Goal: Task Accomplishment & Management: Use online tool/utility

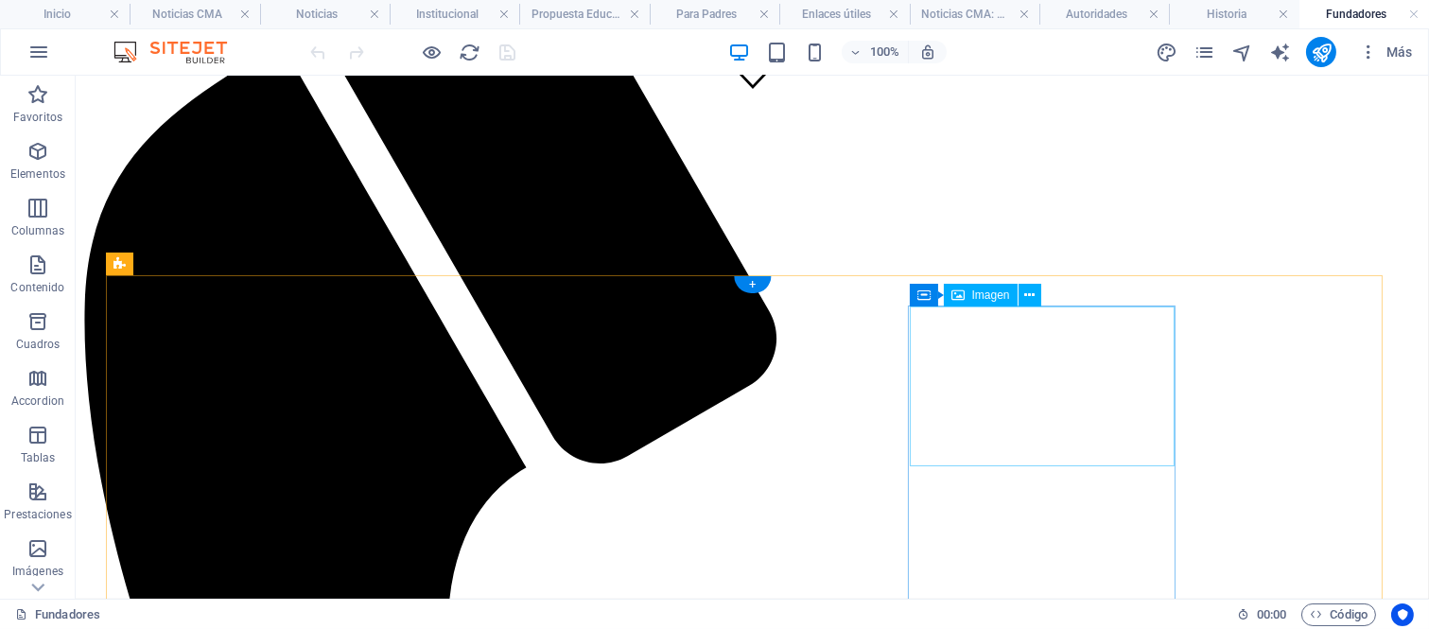
scroll to position [431, 0]
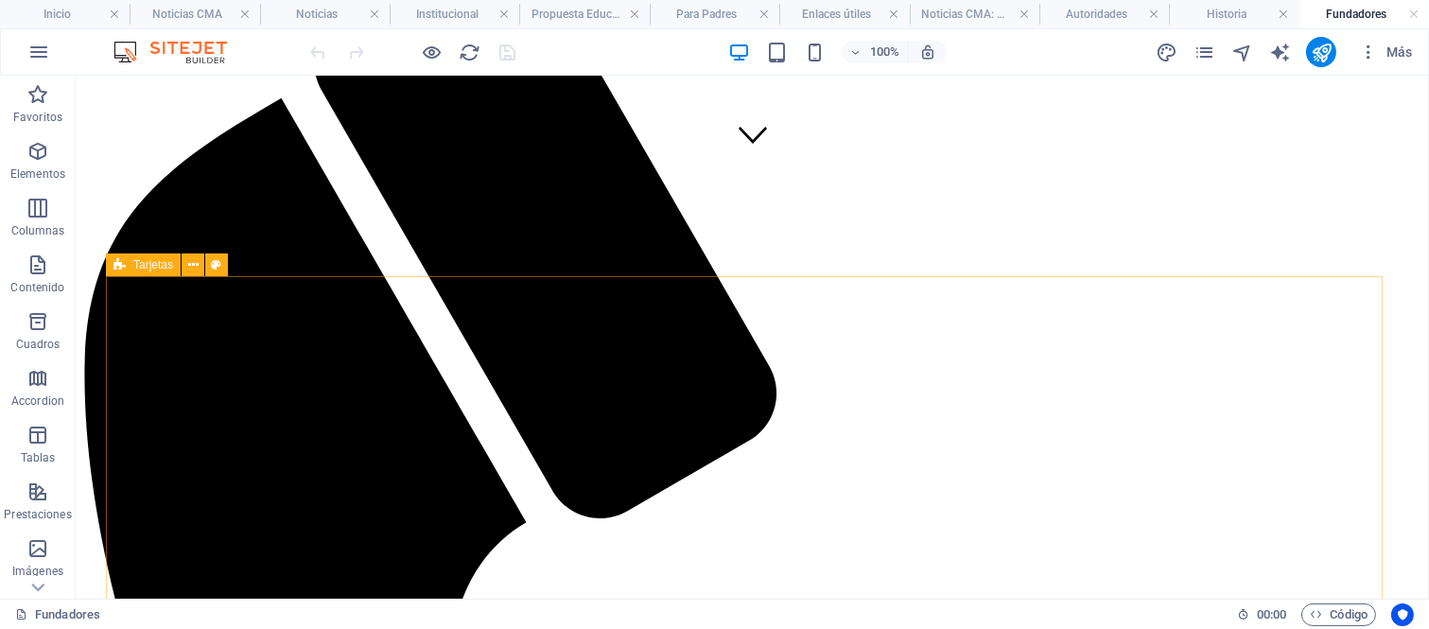
click at [157, 270] on div "Tarjetas" at bounding box center [143, 264] width 75 height 23
click at [31, 384] on icon "button" at bounding box center [37, 378] width 23 height 23
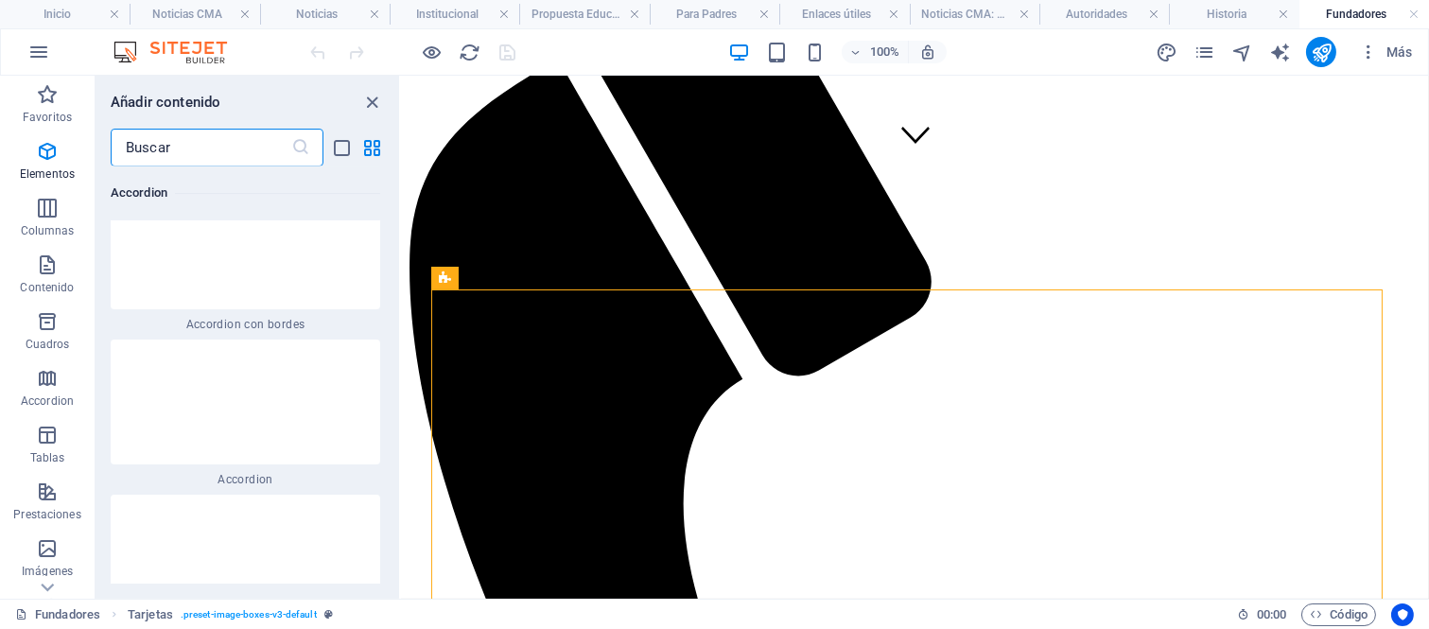
scroll to position [11562, 0]
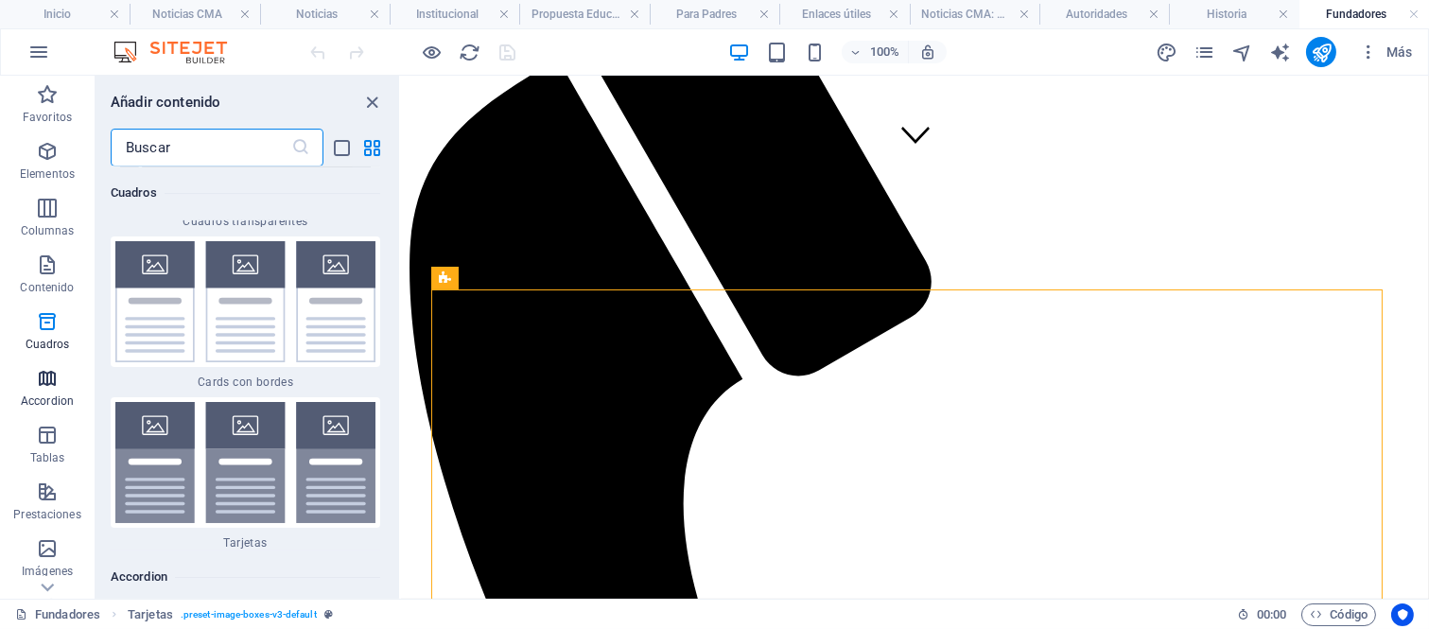
click at [48, 375] on icon "button" at bounding box center [47, 378] width 23 height 23
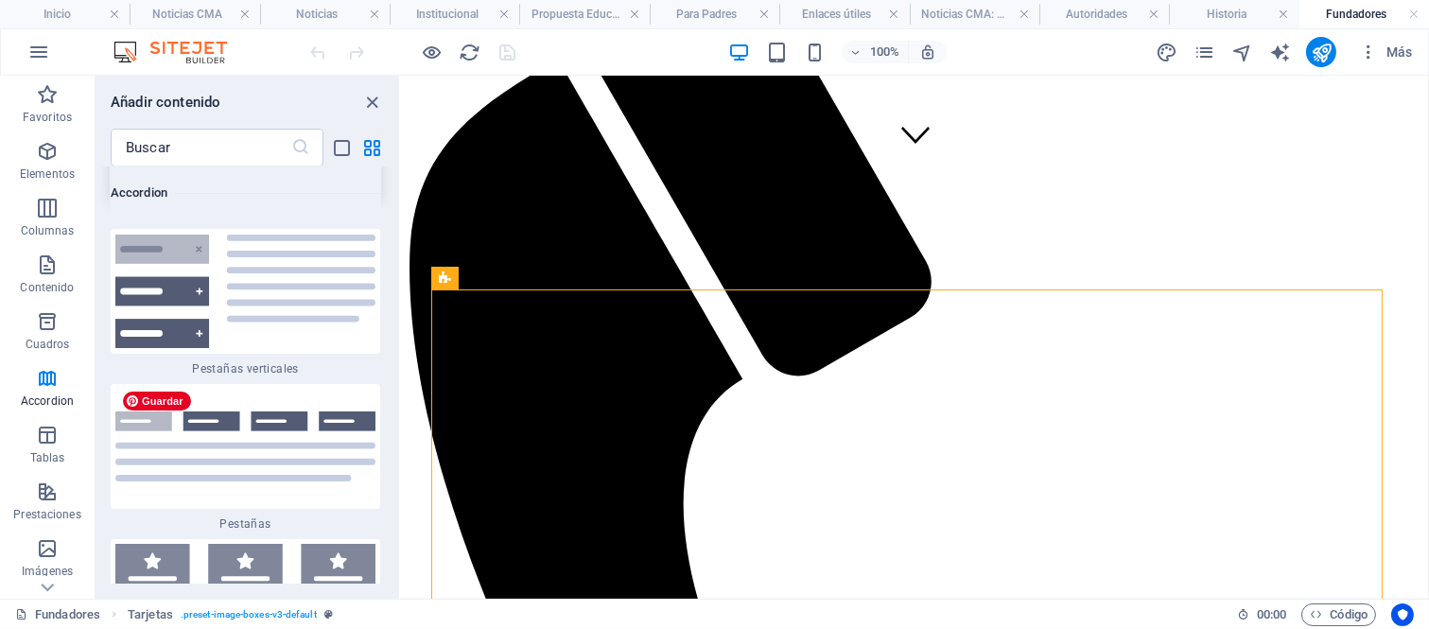
scroll to position [12377, 0]
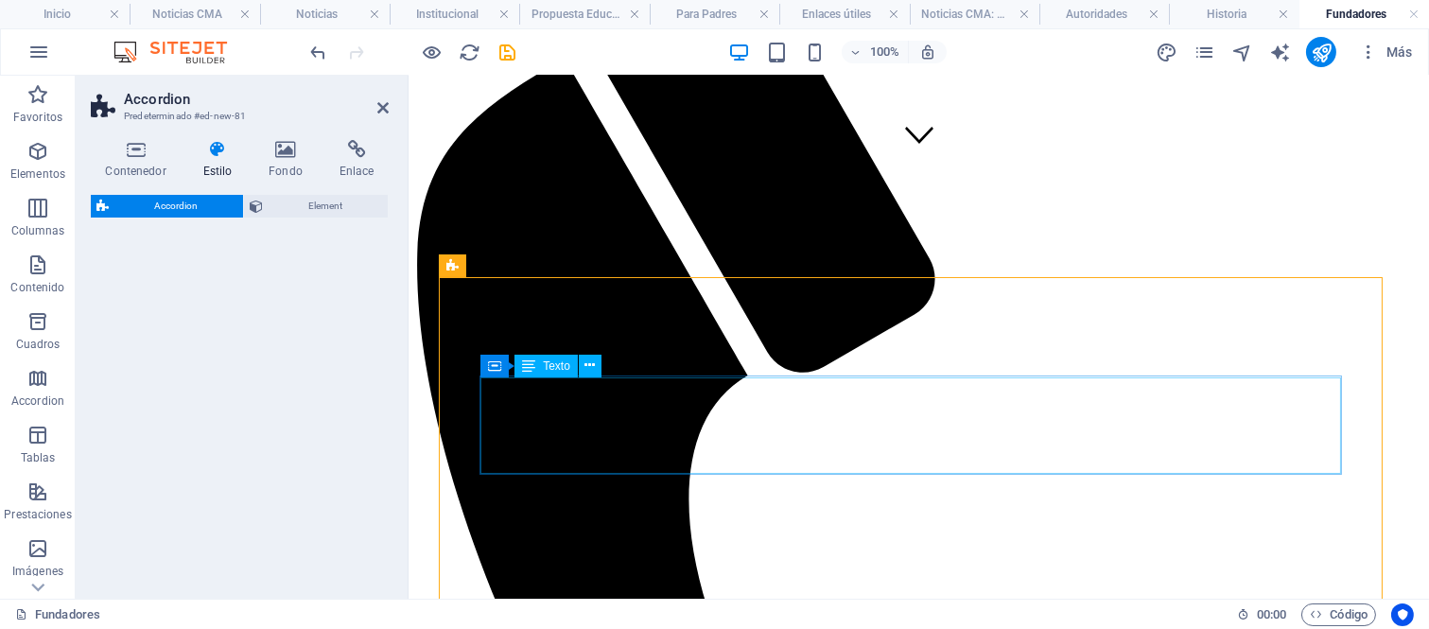
select select "rem"
select select "preset-accordion-v3-tabs"
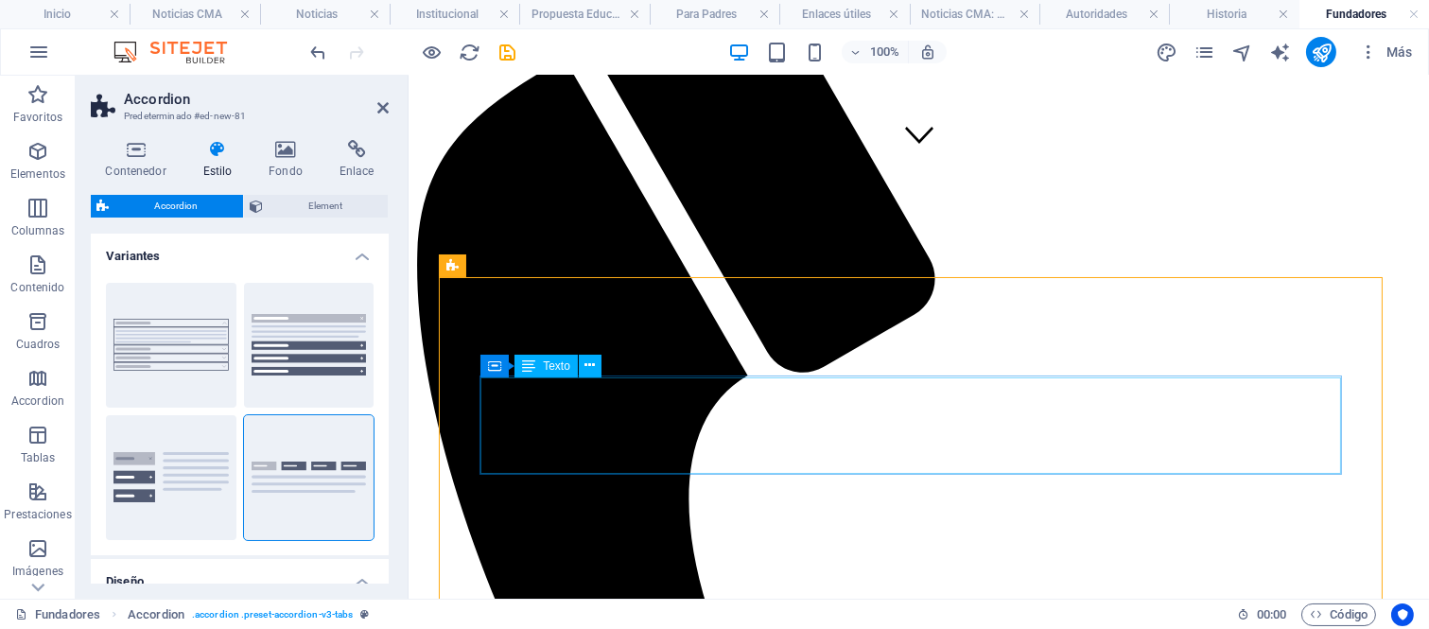
scroll to position [444, 0]
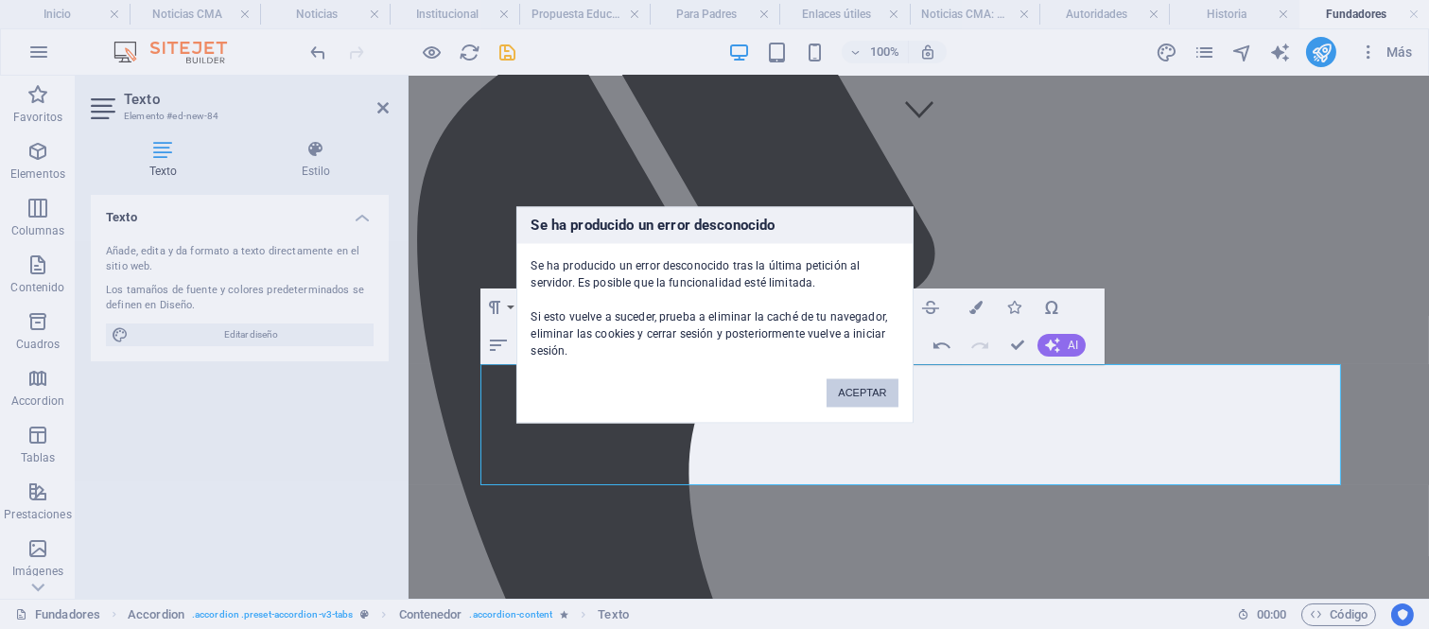
click at [858, 389] on button "ACEPTAR" at bounding box center [862, 392] width 71 height 28
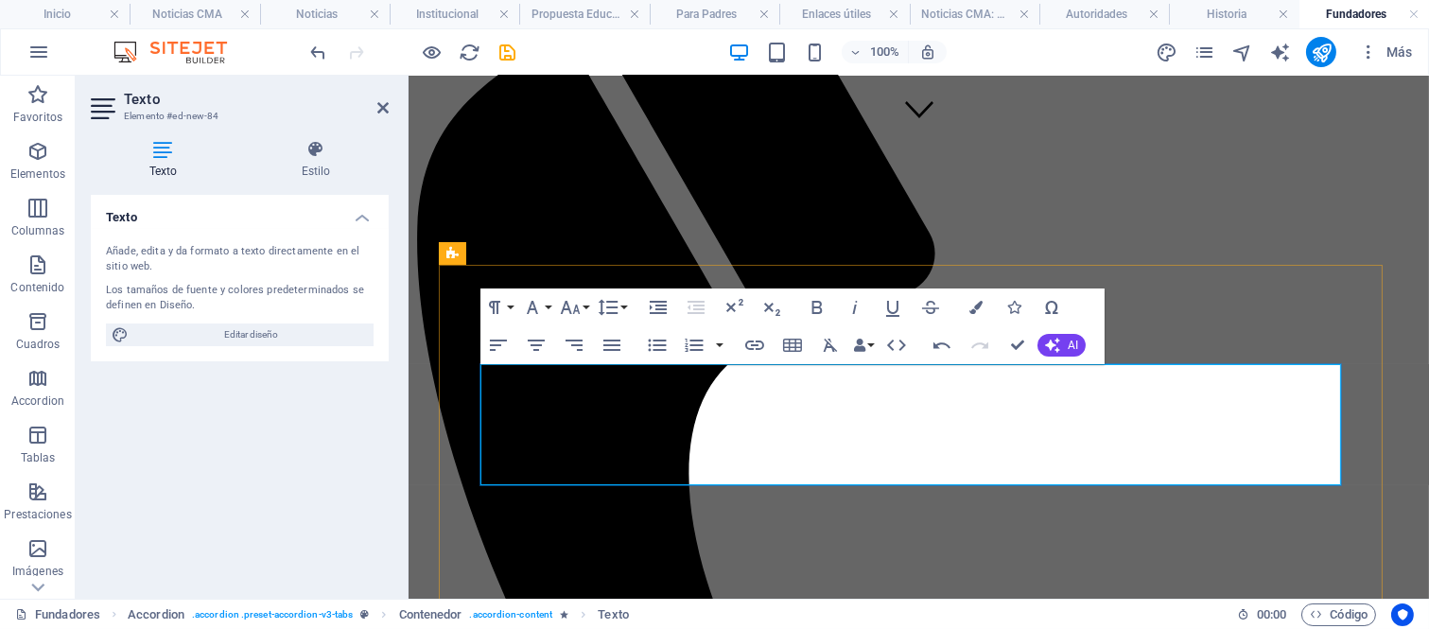
drag, startPoint x: 576, startPoint y: 429, endPoint x: 557, endPoint y: 422, distance: 20.4
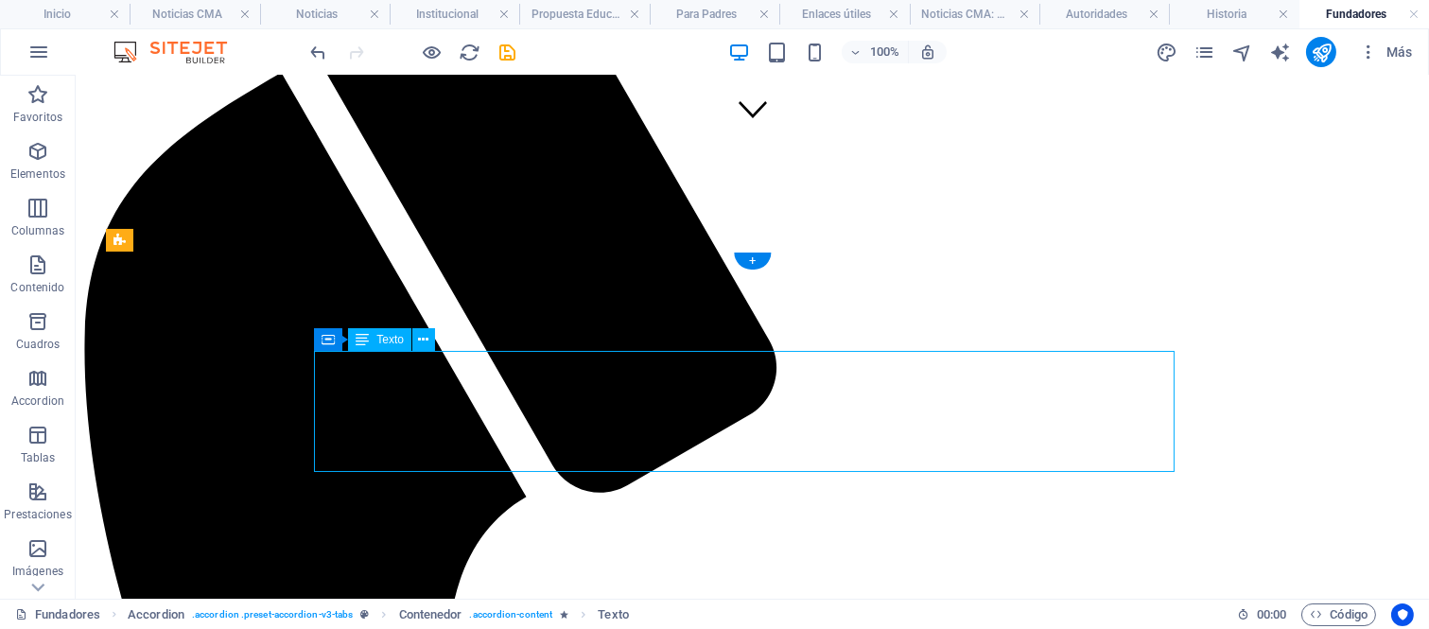
click at [427, 342] on icon at bounding box center [423, 340] width 10 height 20
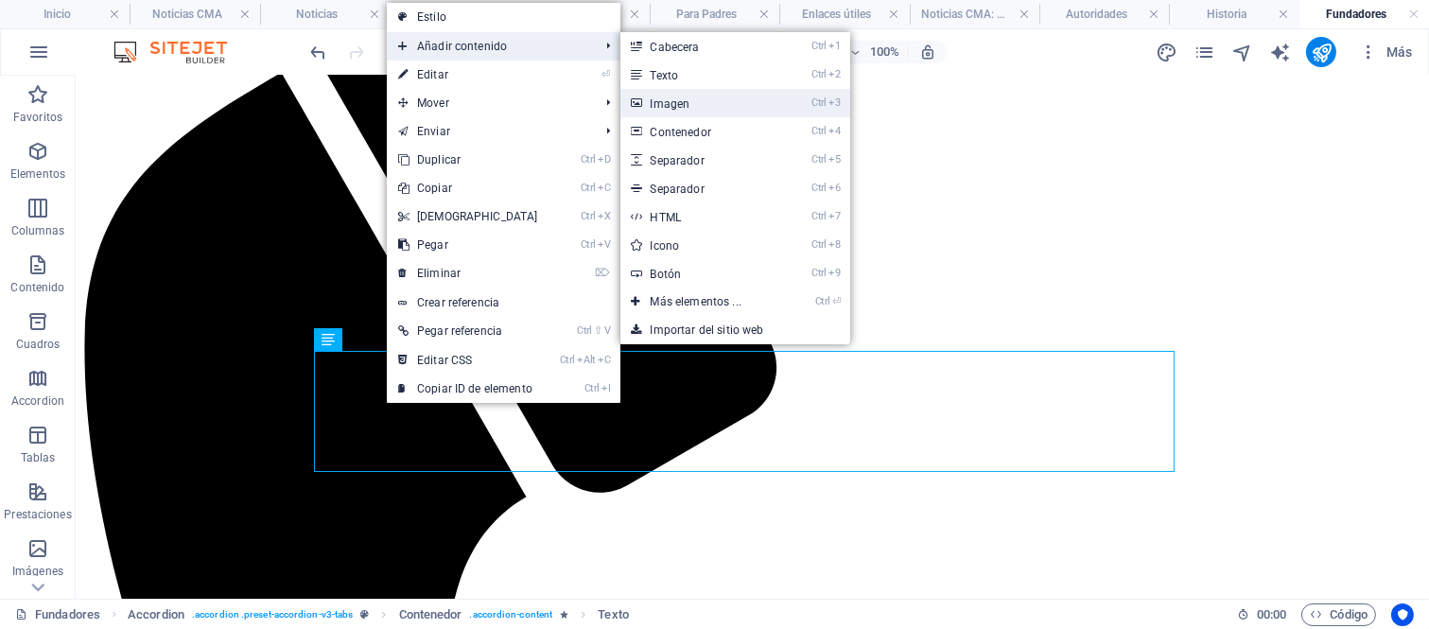
click at [679, 100] on link "Ctrl 3 Imagen" at bounding box center [699, 103] width 159 height 28
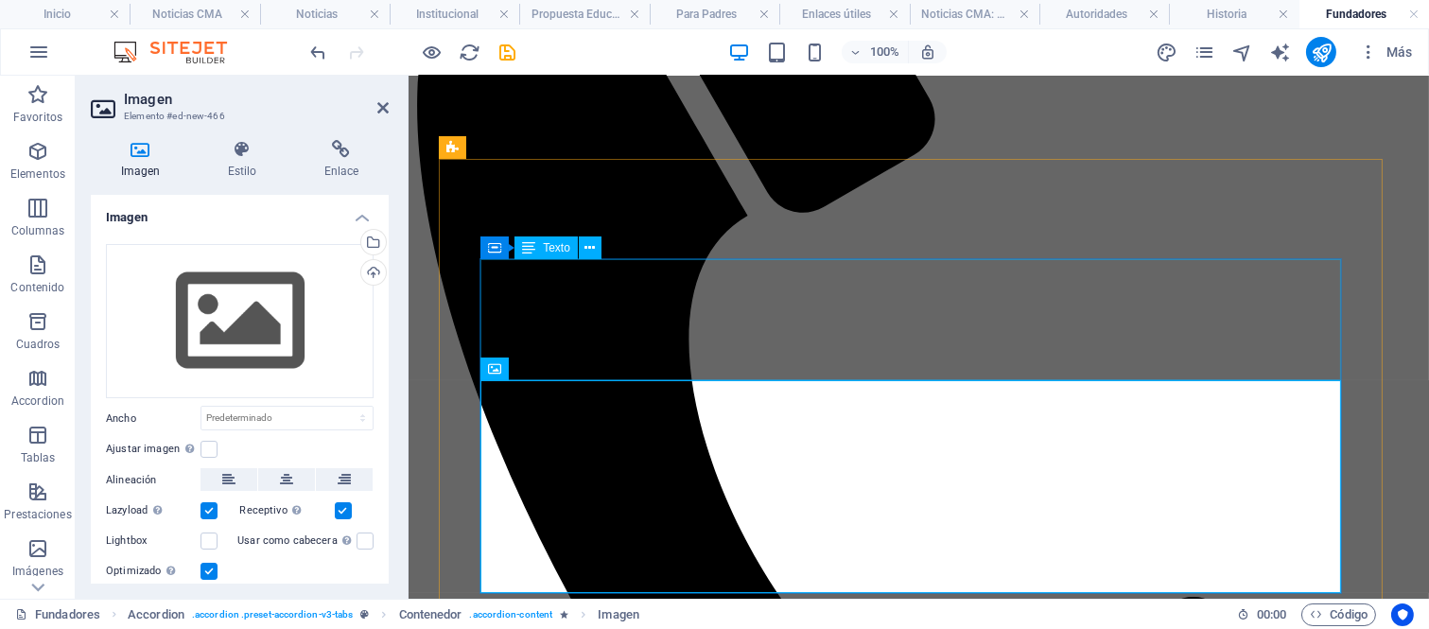
scroll to position [562, 0]
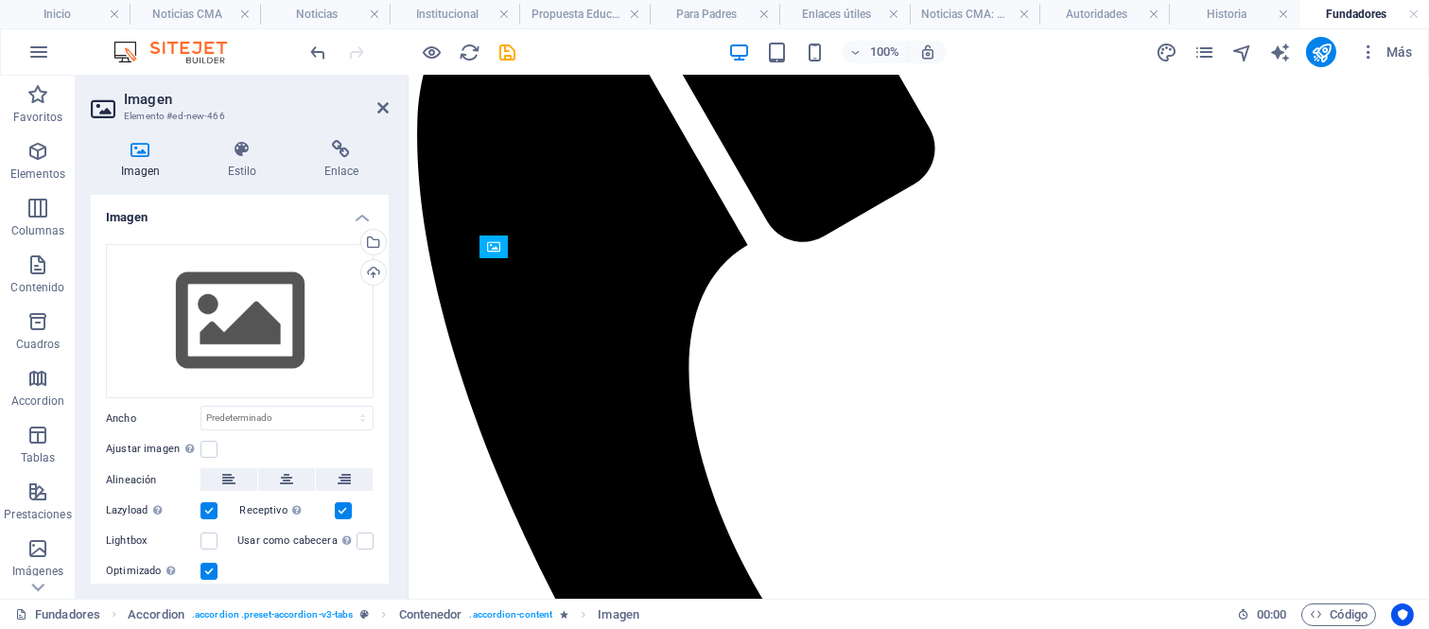
drag, startPoint x: 924, startPoint y: 442, endPoint x: 521, endPoint y: 288, distance: 431.0
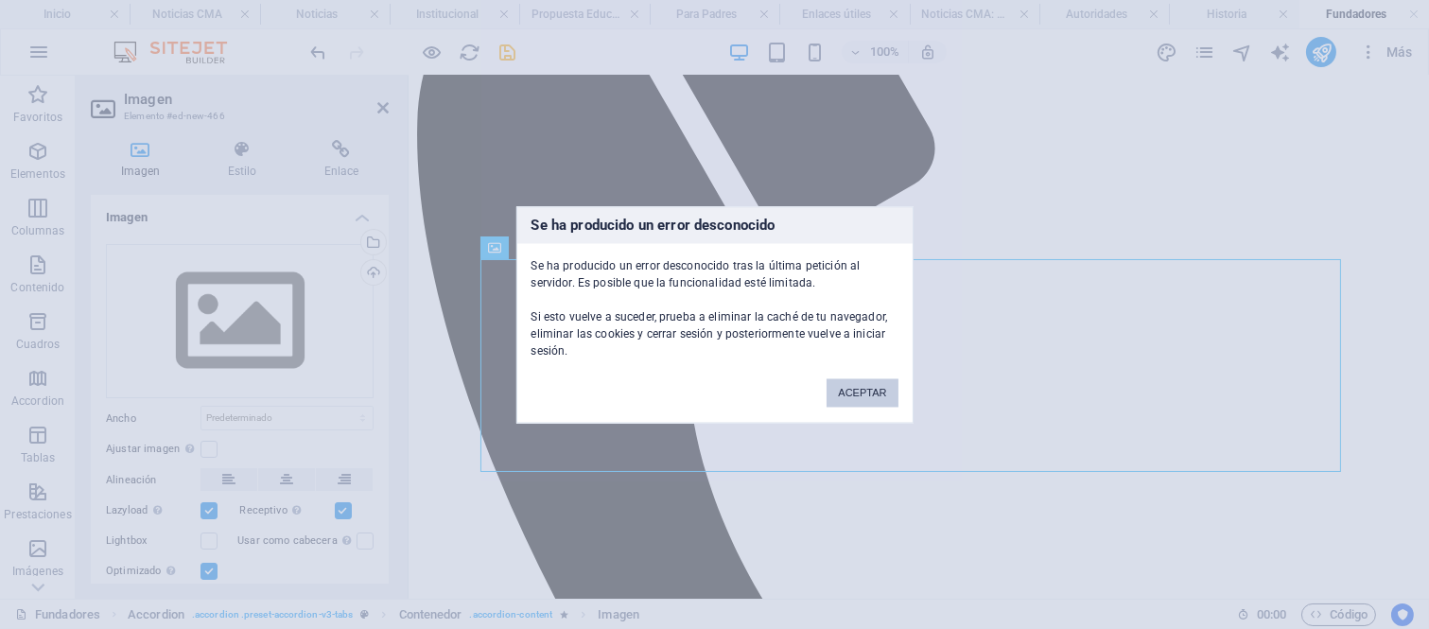
click at [864, 382] on button "ACEPTAR" at bounding box center [862, 392] width 71 height 28
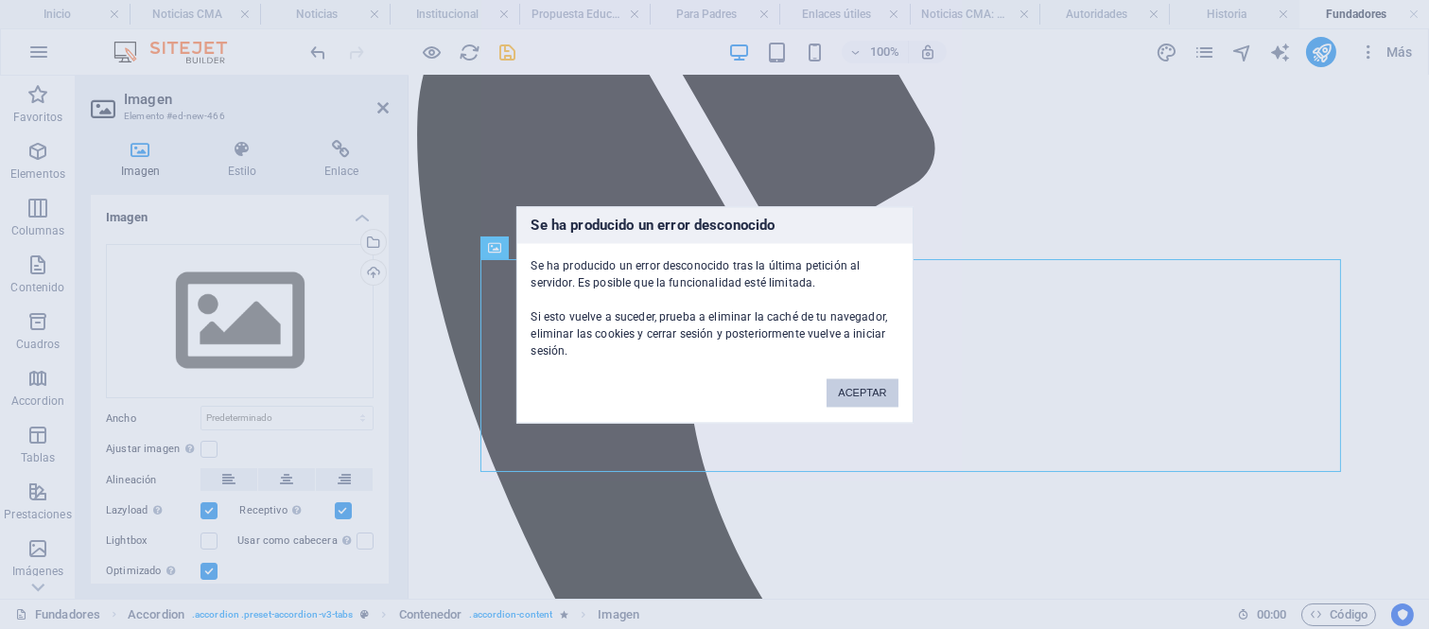
click at [853, 394] on button "ACEPTAR" at bounding box center [862, 392] width 71 height 28
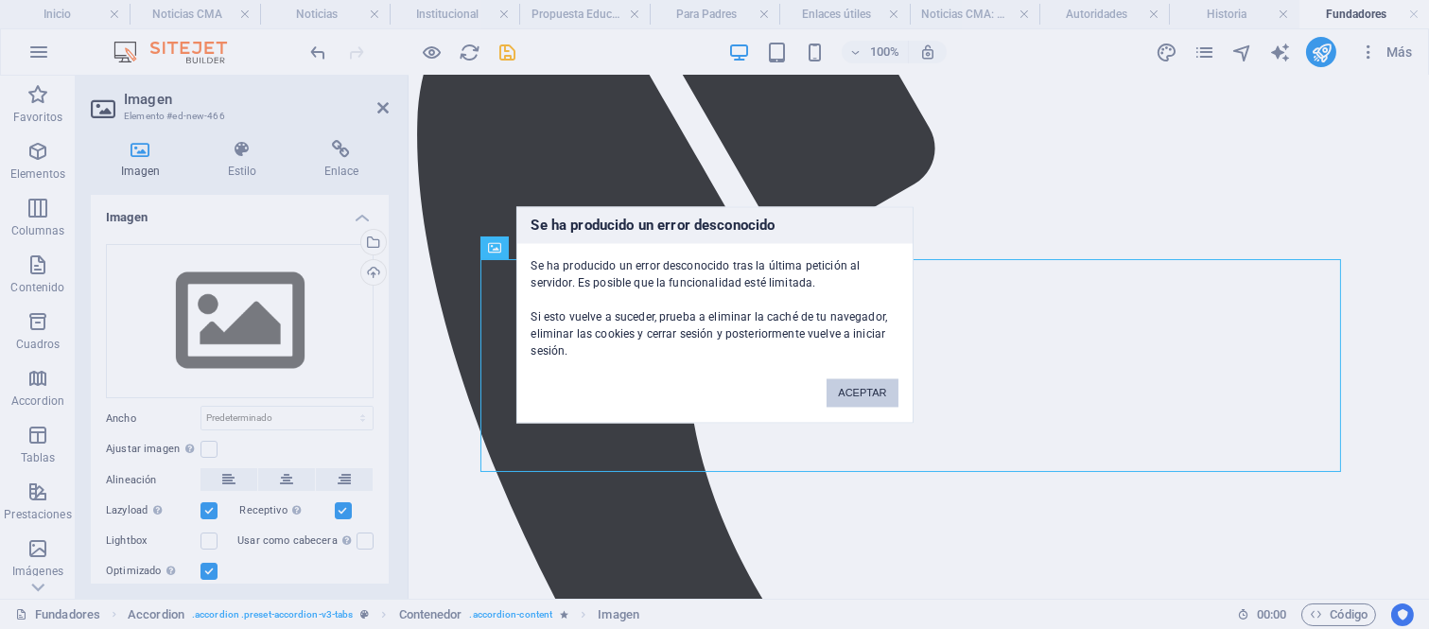
drag, startPoint x: 863, startPoint y: 404, endPoint x: 465, endPoint y: 318, distance: 407.3
click at [863, 404] on button "ACEPTAR" at bounding box center [862, 392] width 71 height 28
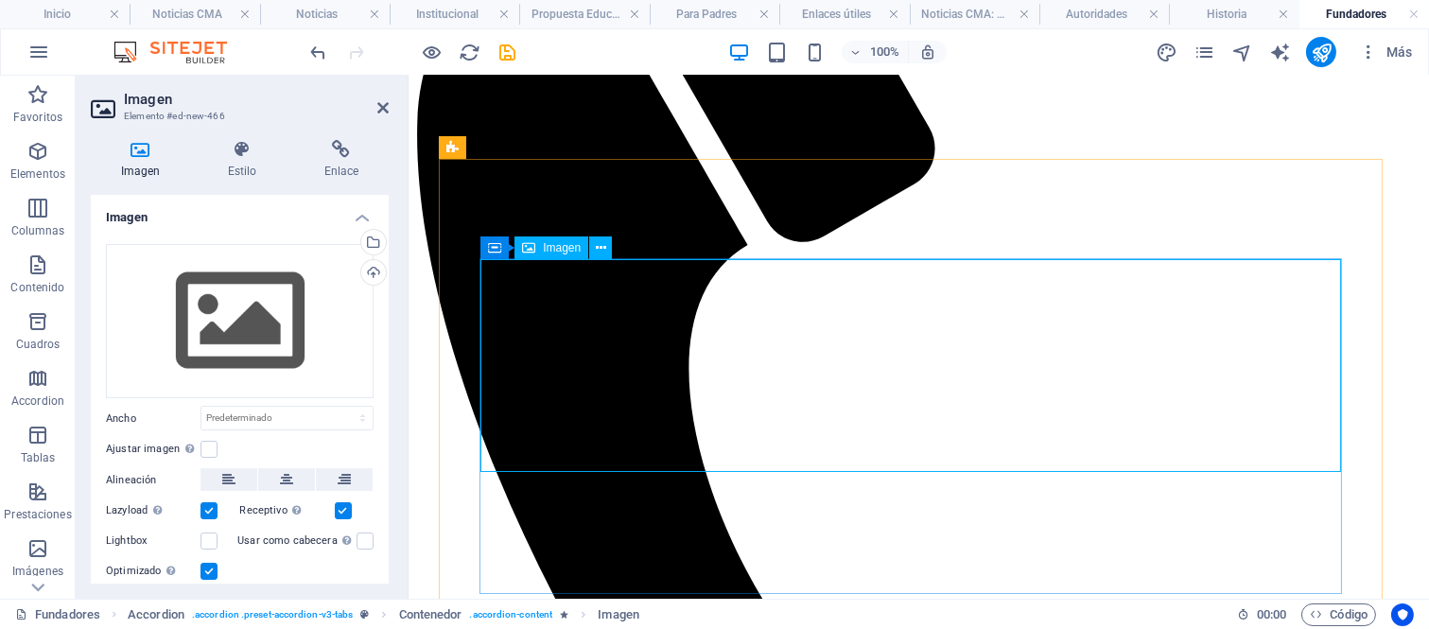
drag, startPoint x: 644, startPoint y: 520, endPoint x: 666, endPoint y: 496, distance: 32.8
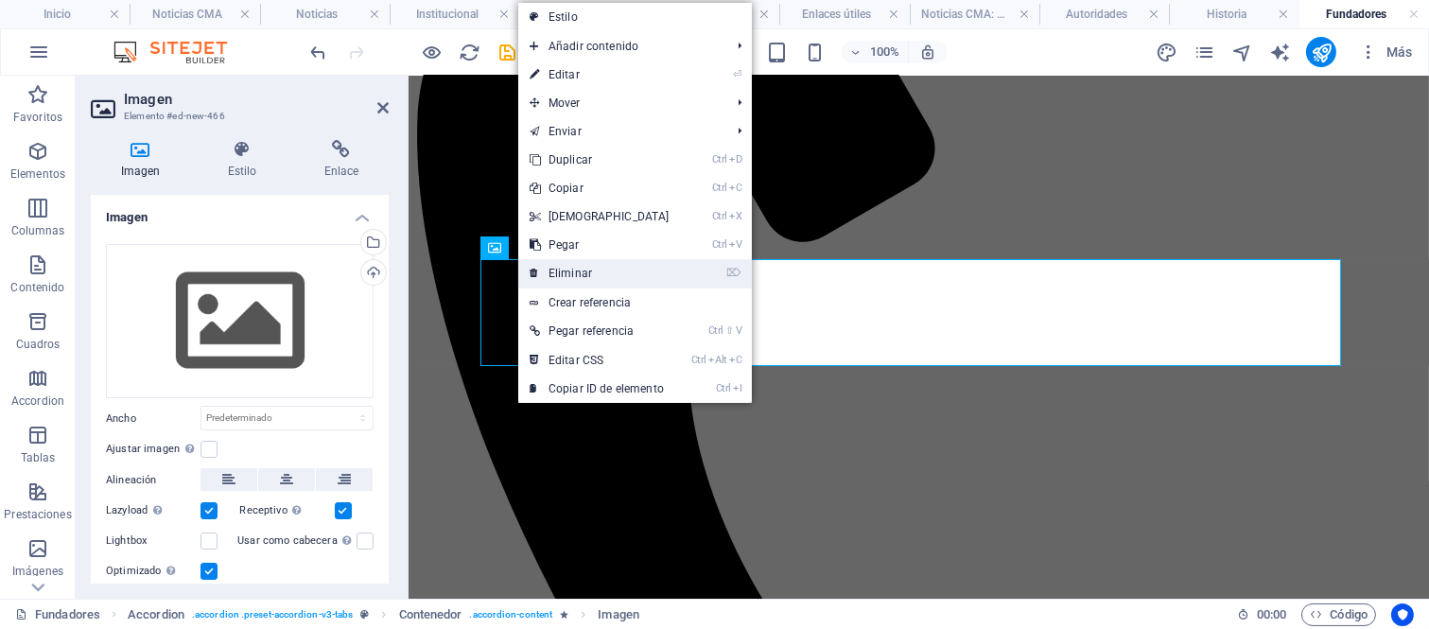
click at [572, 269] on link "⌦ Eliminar" at bounding box center [599, 273] width 163 height 28
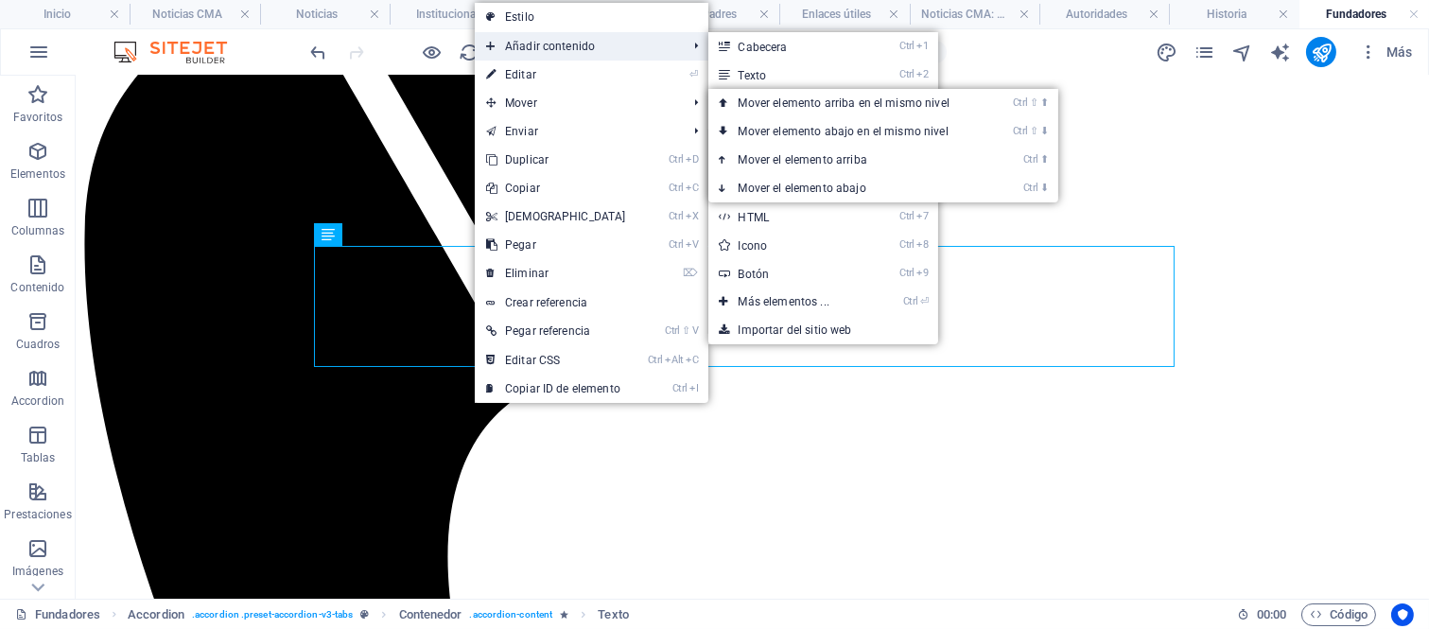
click at [571, 50] on span "Añadir contenido" at bounding box center [577, 46] width 205 height 28
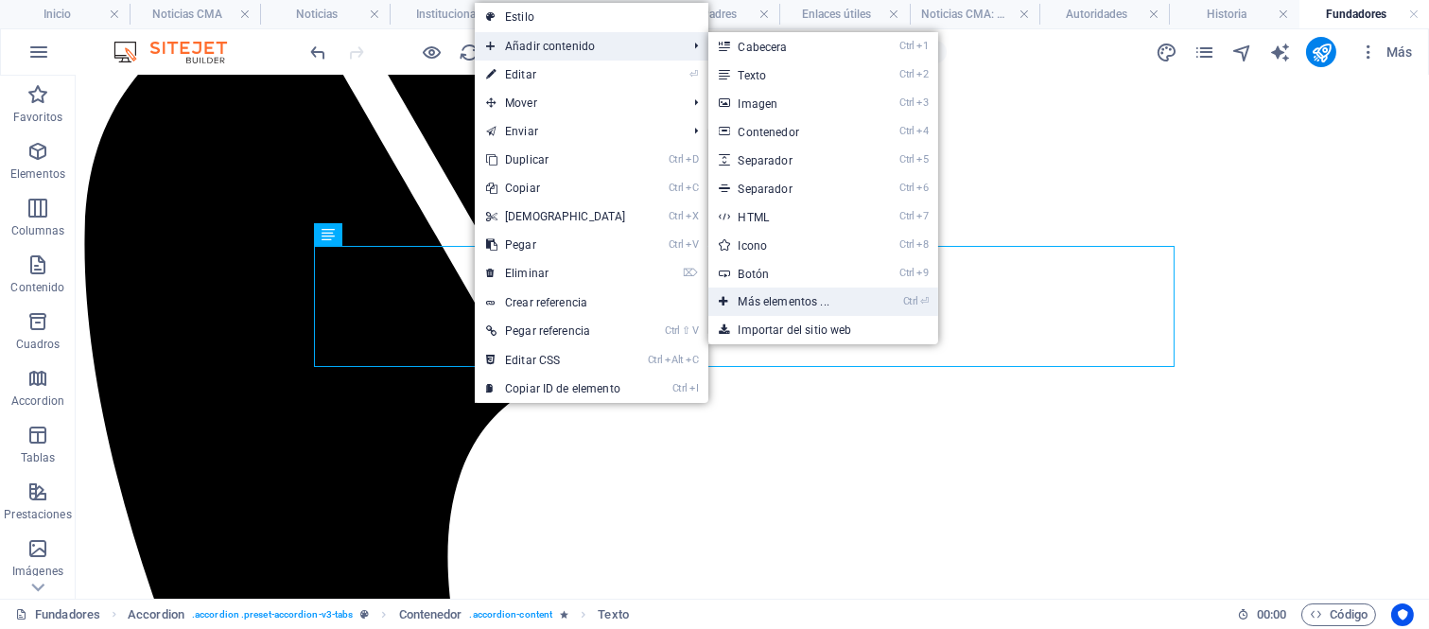
click at [816, 298] on link "Ctrl ⏎ Más elementos ..." at bounding box center [787, 301] width 159 height 28
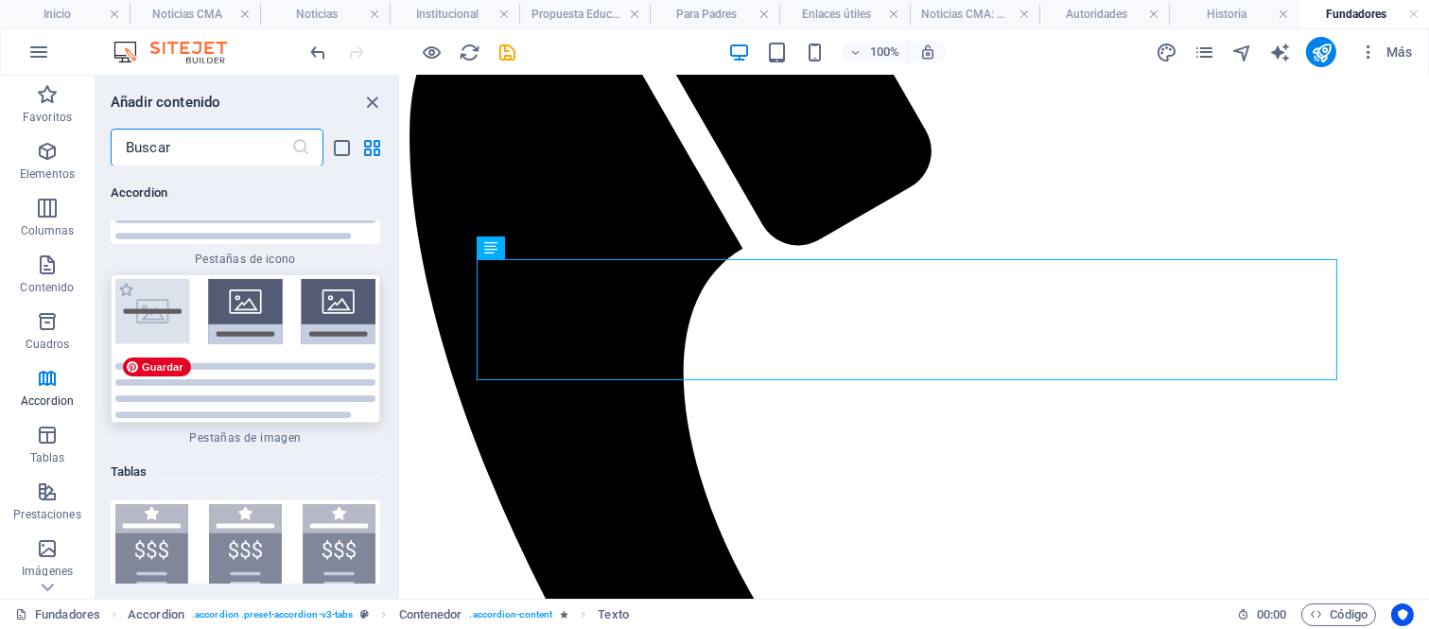
scroll to position [12840, 0]
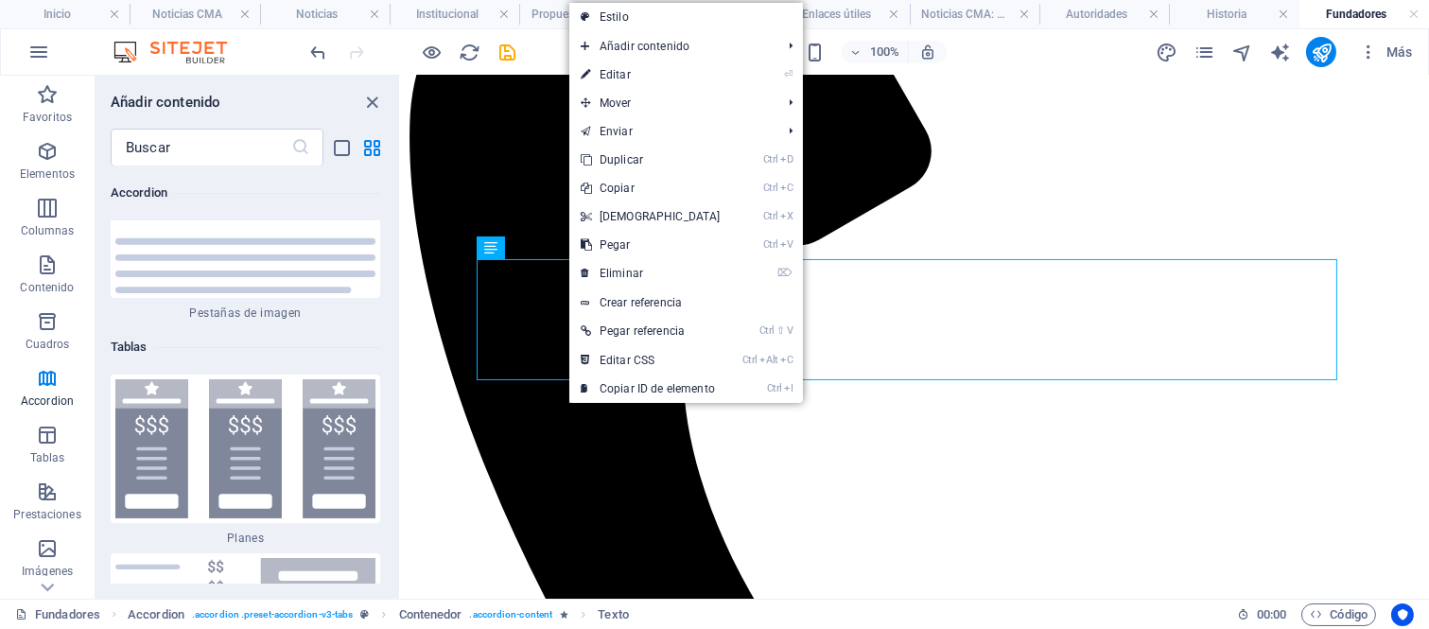
click at [249, 346] on div "Tablas" at bounding box center [246, 347] width 270 height 53
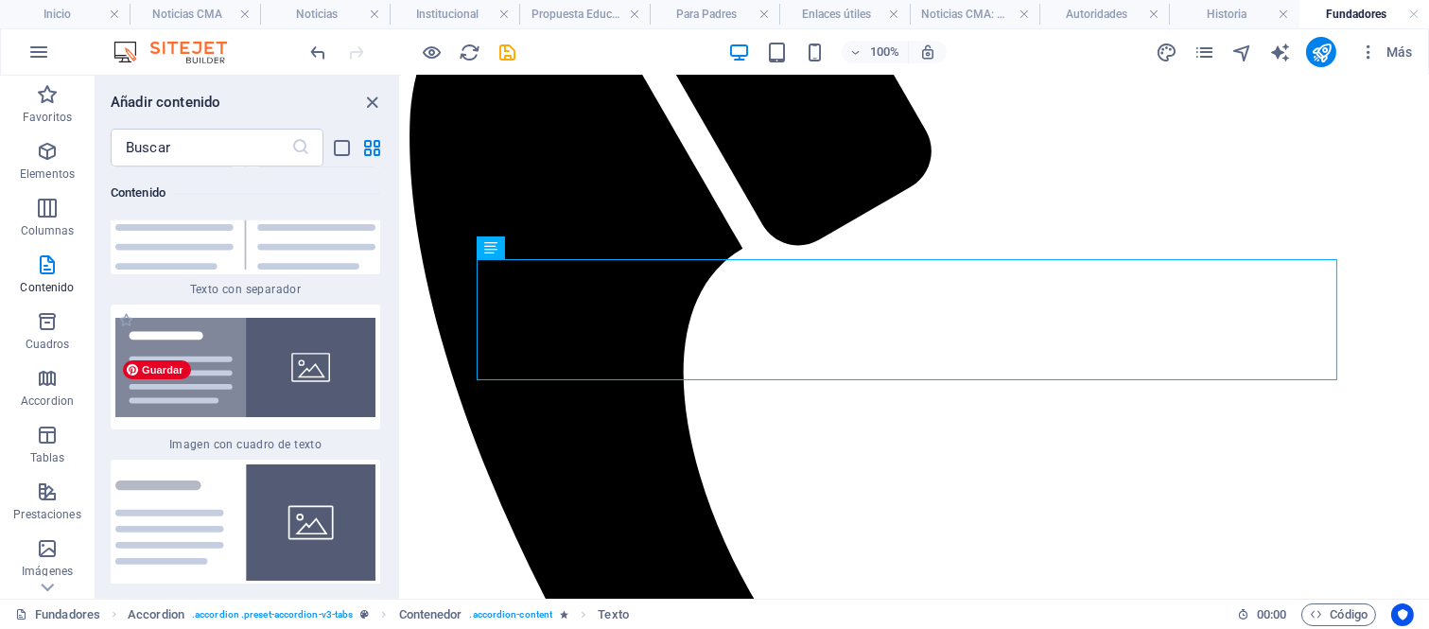
scroll to position [7061, 0]
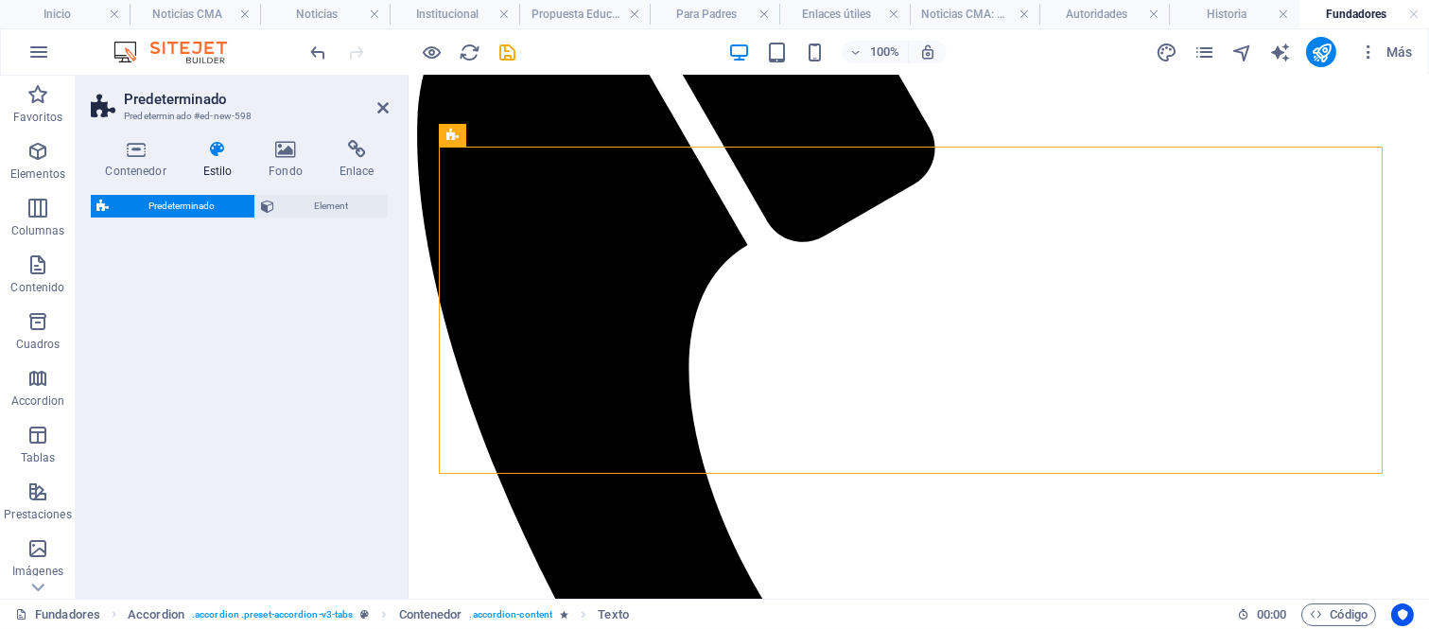
select select "rem"
select select "px"
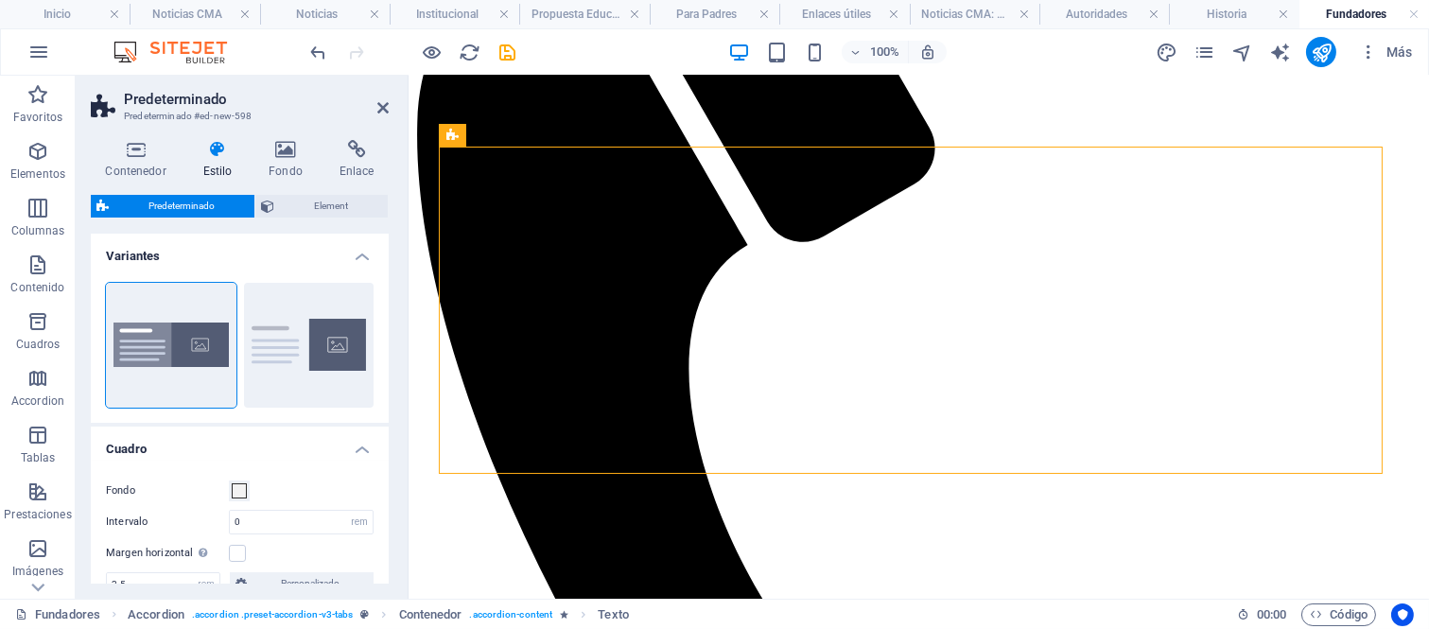
scroll to position [574, 0]
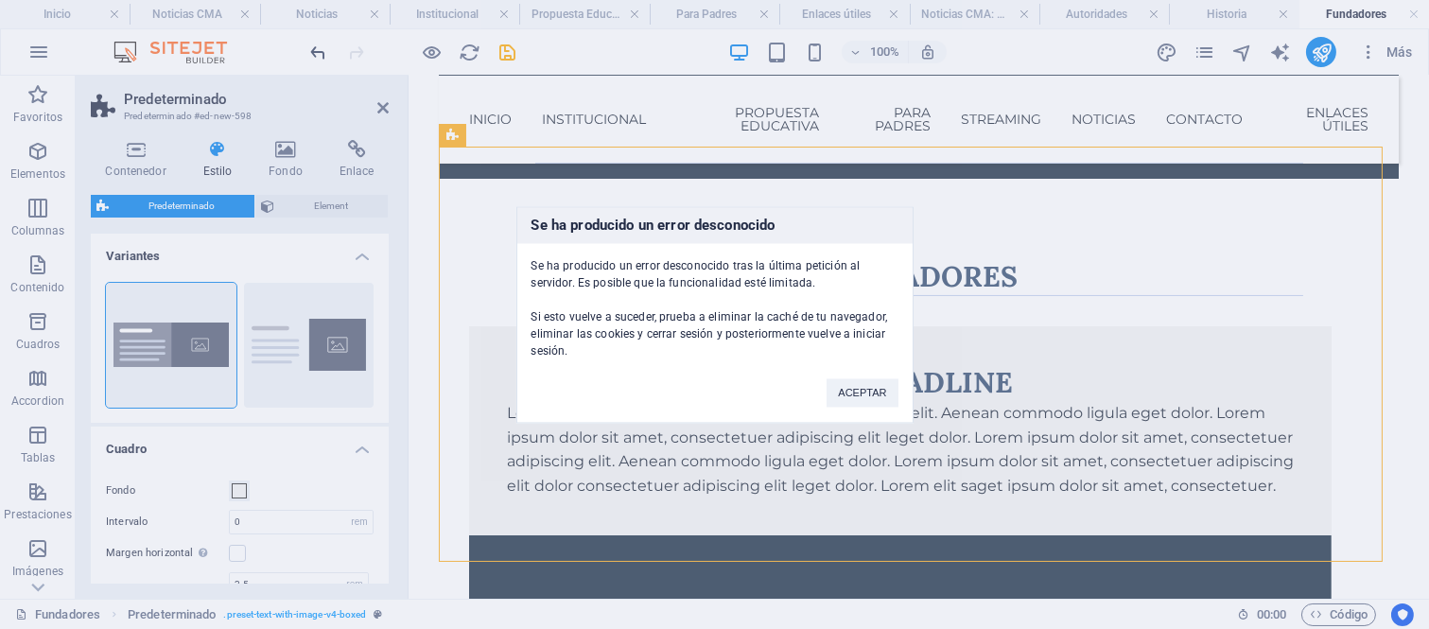
click at [319, 52] on div "Se ha producido un error desconocido Se ha producido un error desconocido tras …" at bounding box center [714, 314] width 1429 height 629
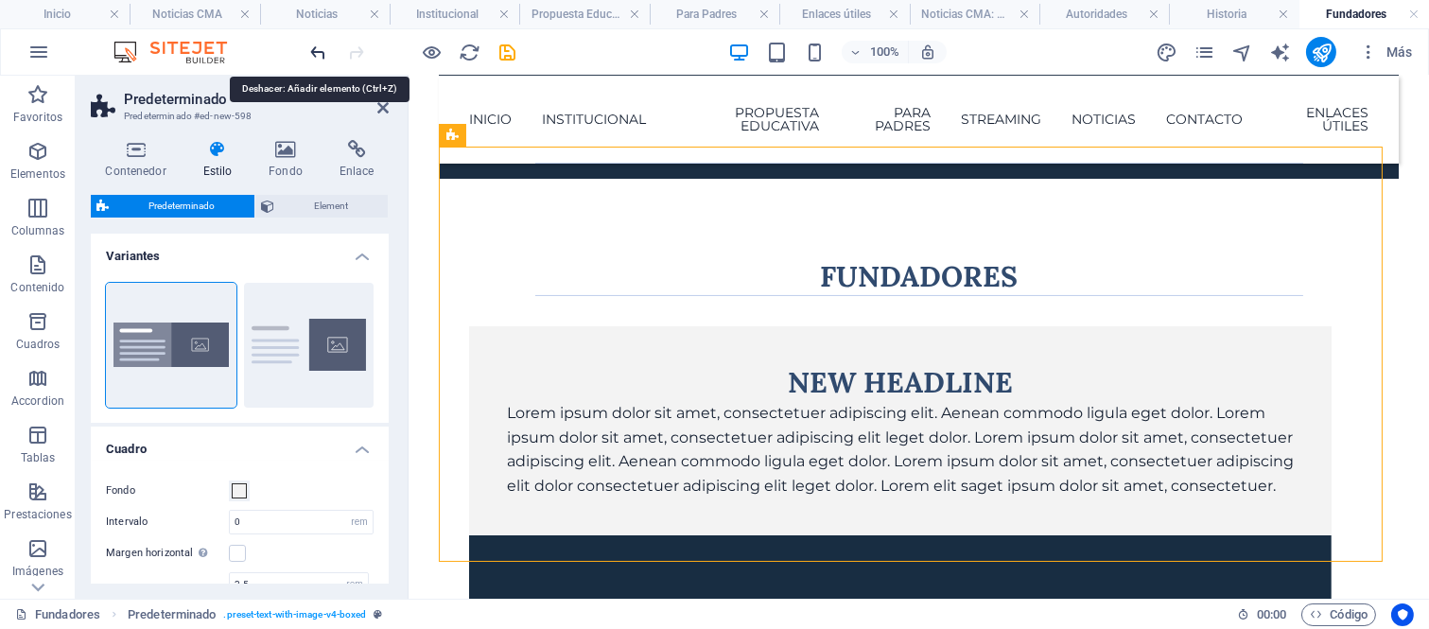
click at [317, 53] on icon "undo" at bounding box center [319, 53] width 22 height 22
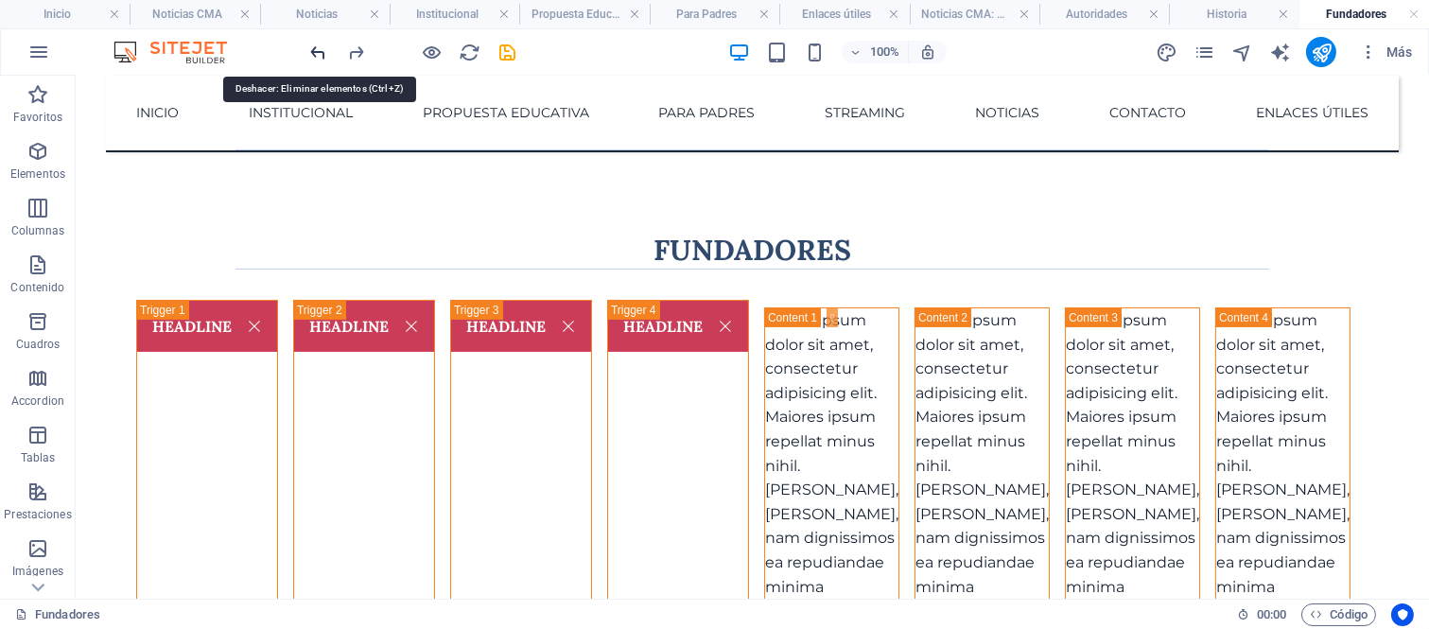
click at [316, 53] on icon "undo" at bounding box center [319, 53] width 22 height 22
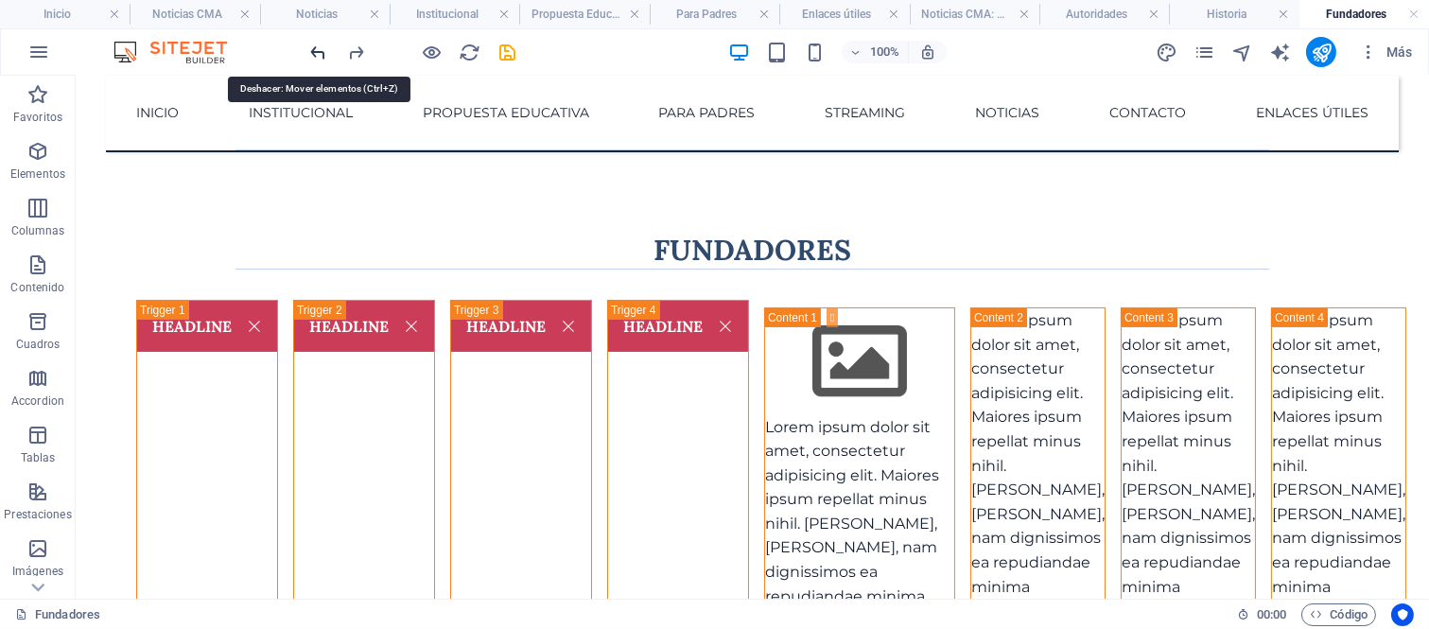
click at [316, 53] on icon "undo" at bounding box center [319, 53] width 22 height 22
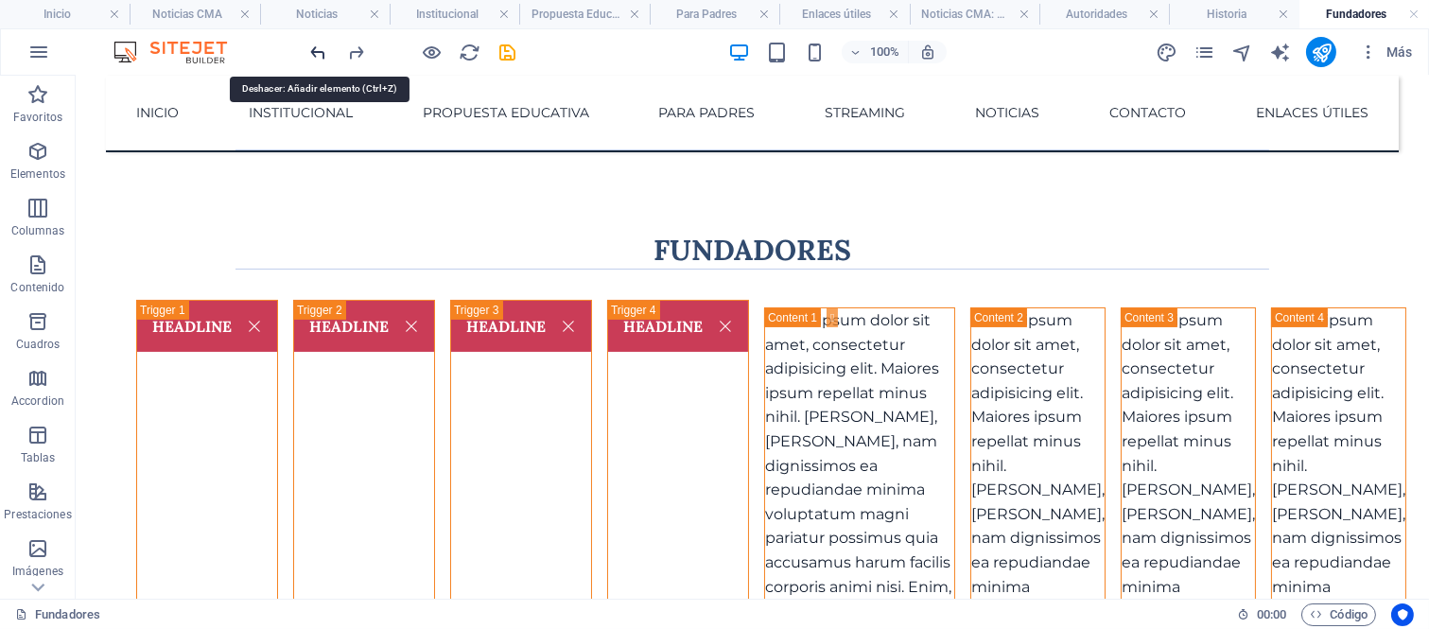
click at [316, 53] on icon "undo" at bounding box center [319, 53] width 22 height 22
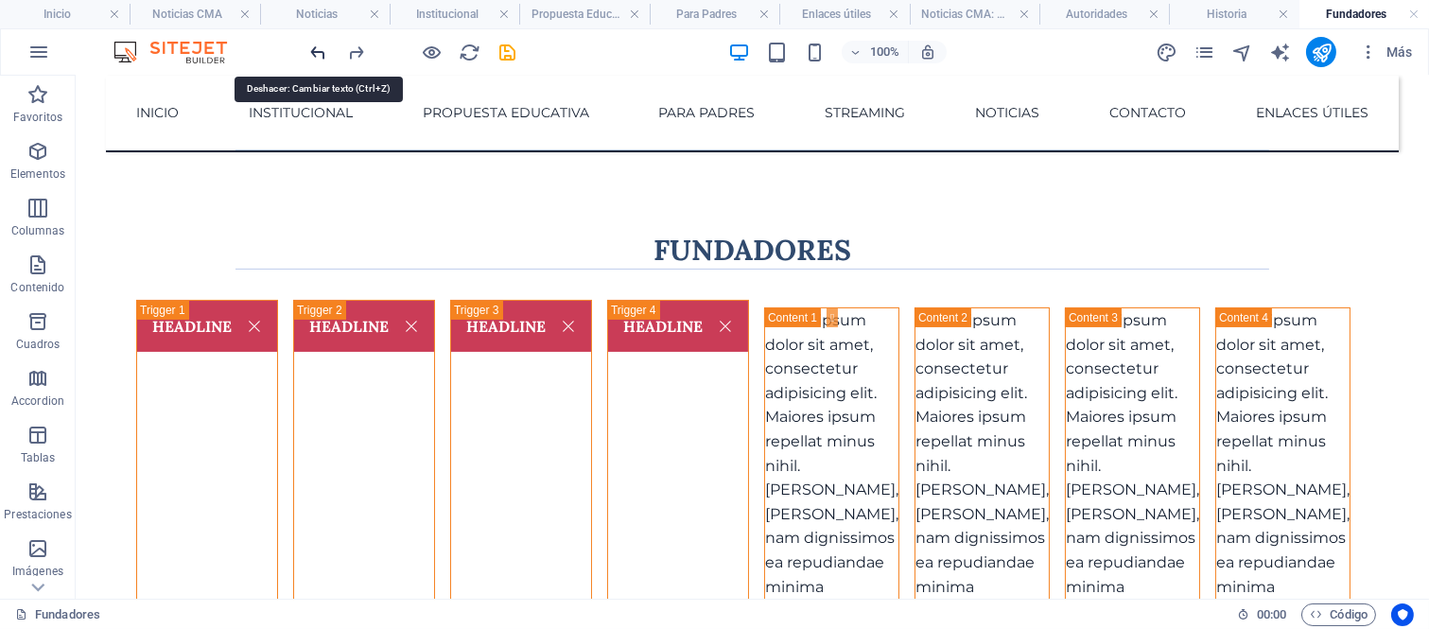
click at [316, 53] on icon "undo" at bounding box center [319, 53] width 22 height 22
click at [316, 52] on icon "undo" at bounding box center [319, 53] width 22 height 22
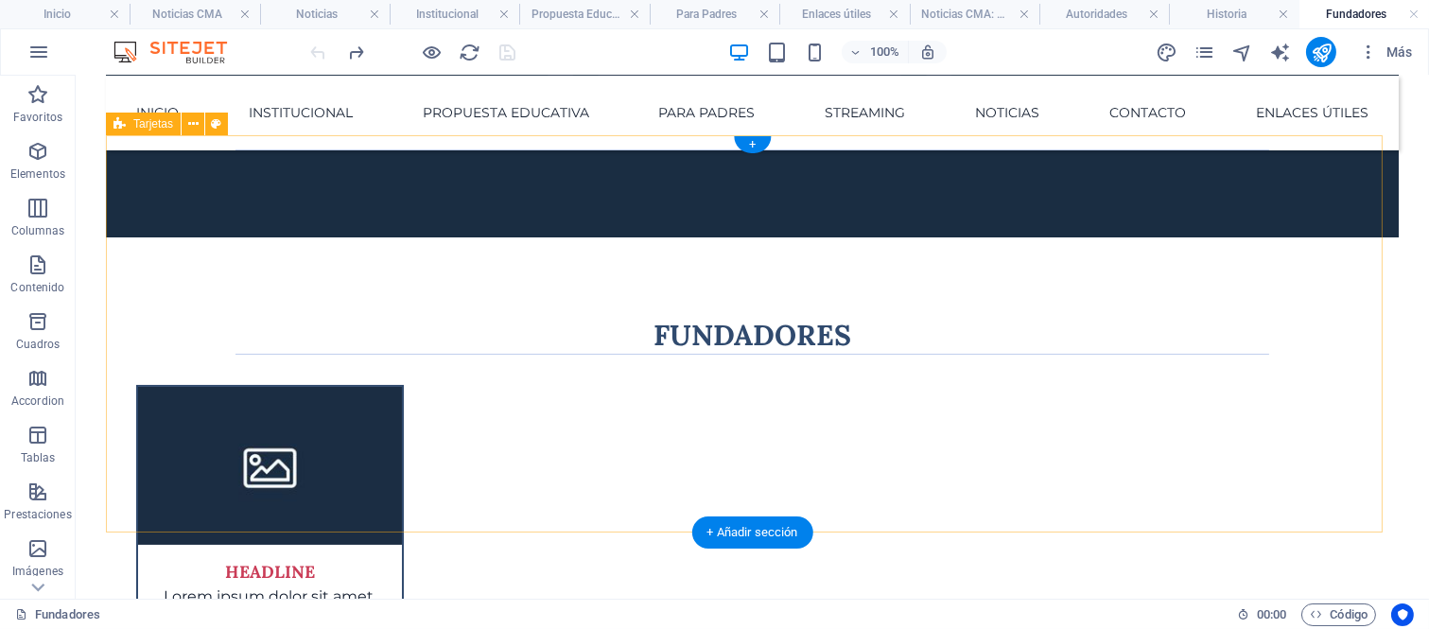
scroll to position [469, 0]
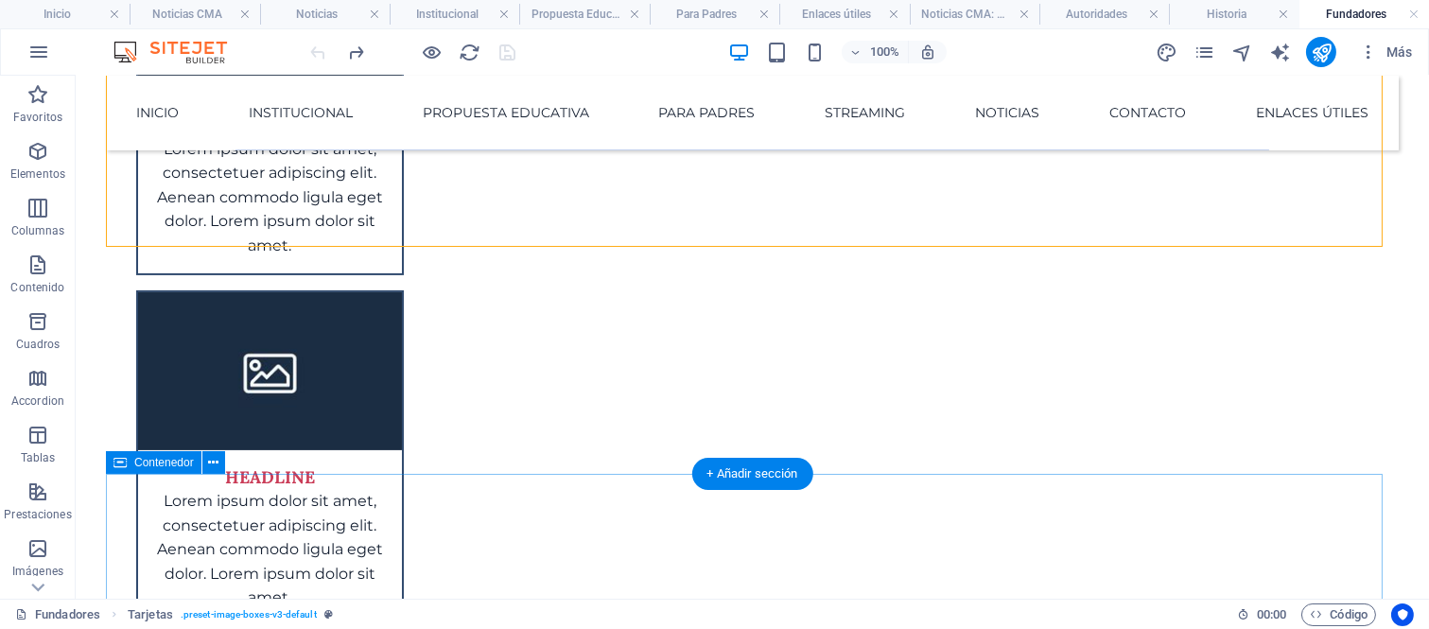
scroll to position [957, 0]
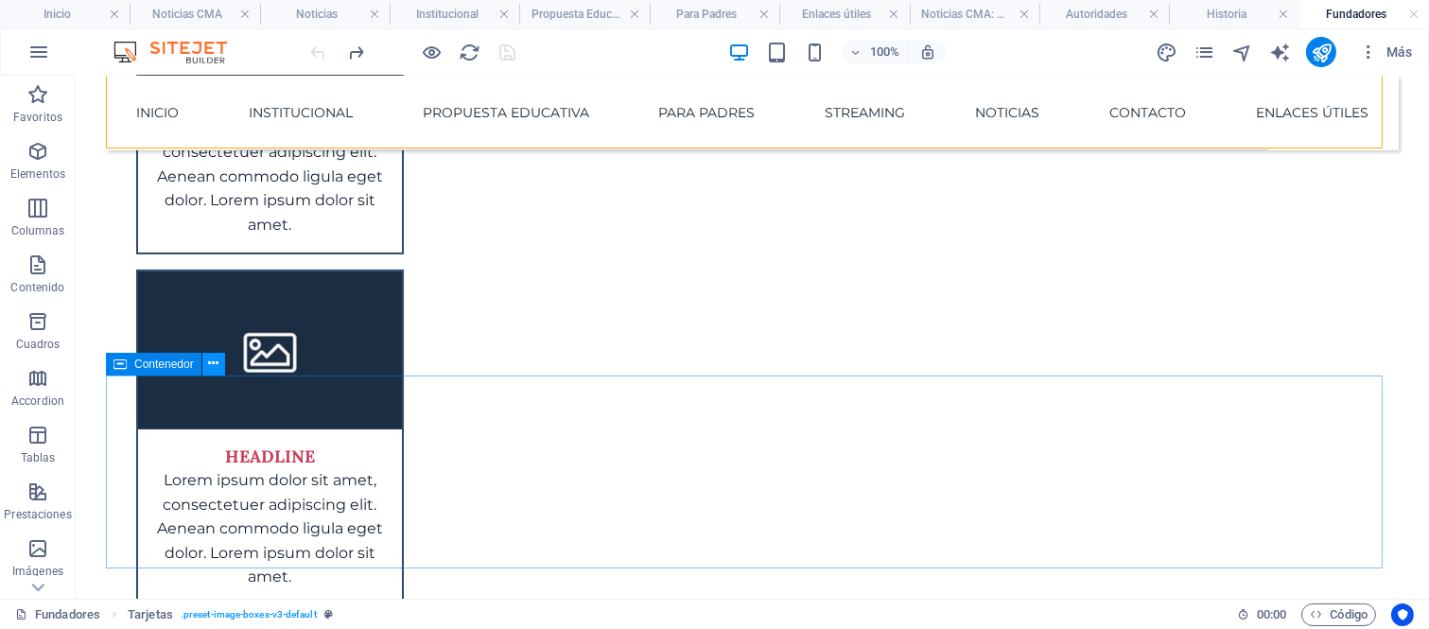
click at [216, 362] on icon at bounding box center [213, 364] width 10 height 20
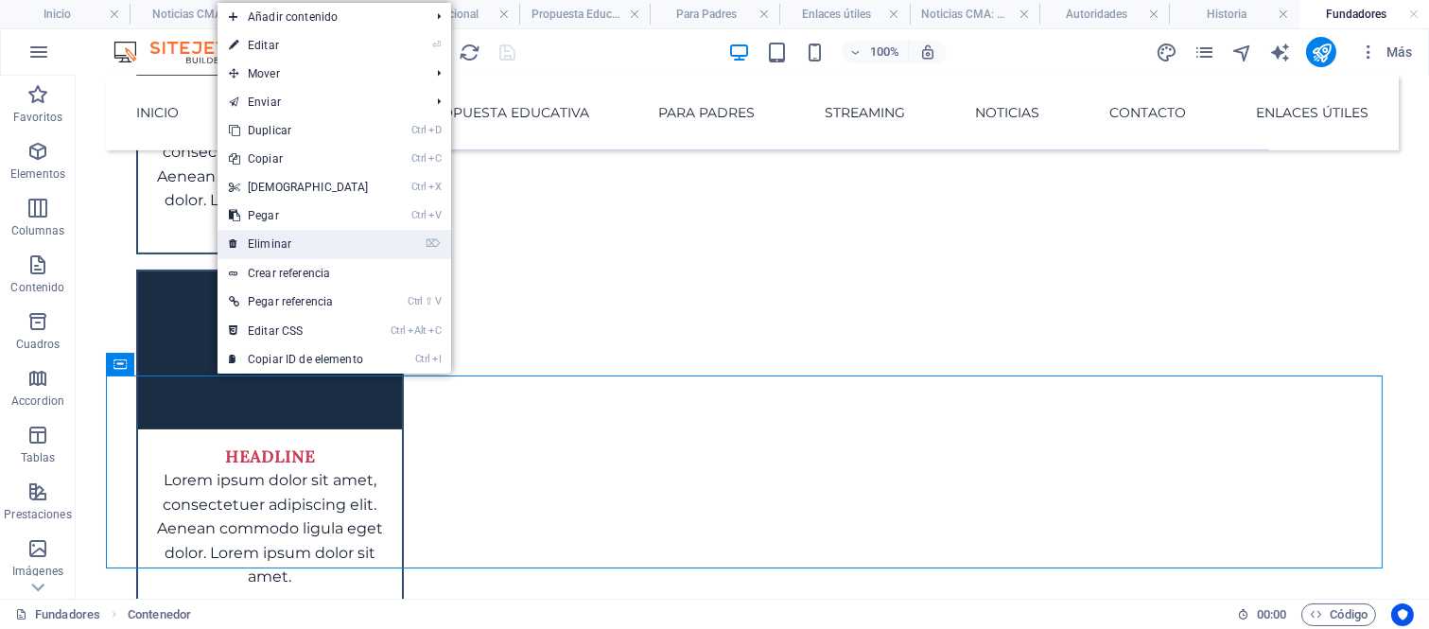
click at [287, 243] on link "⌦ Eliminar" at bounding box center [299, 244] width 163 height 28
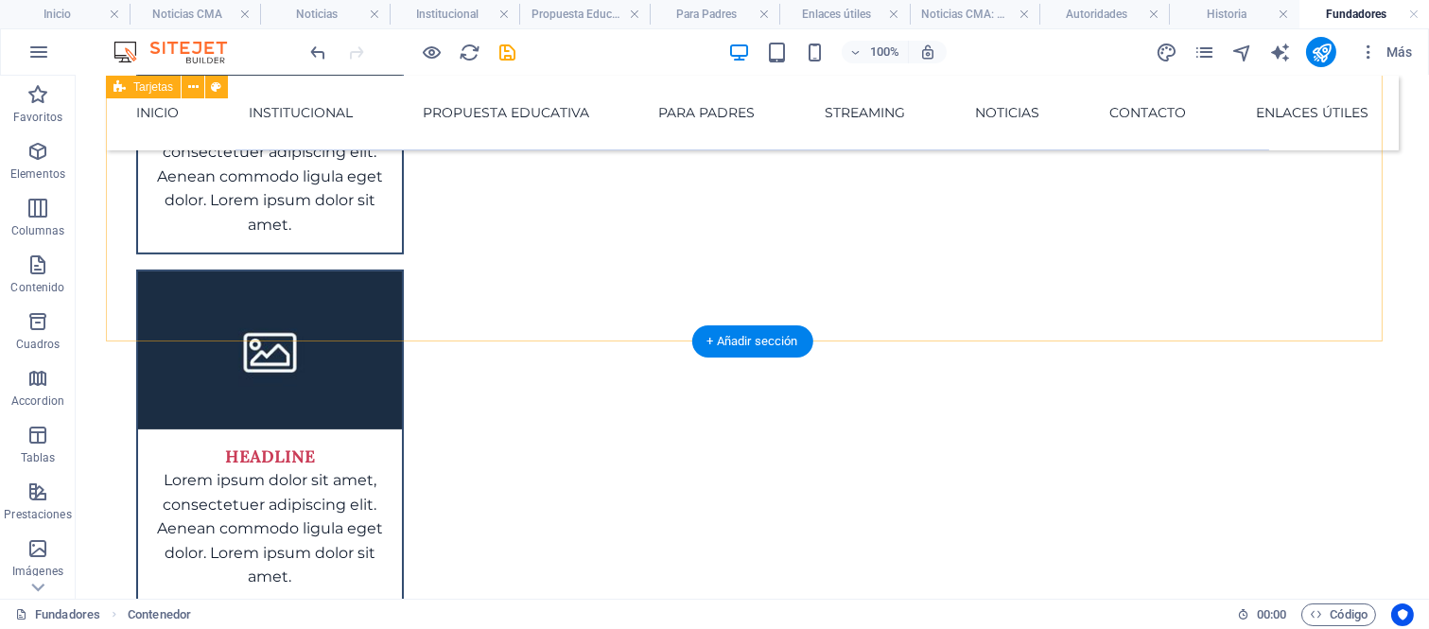
scroll to position [763, 0]
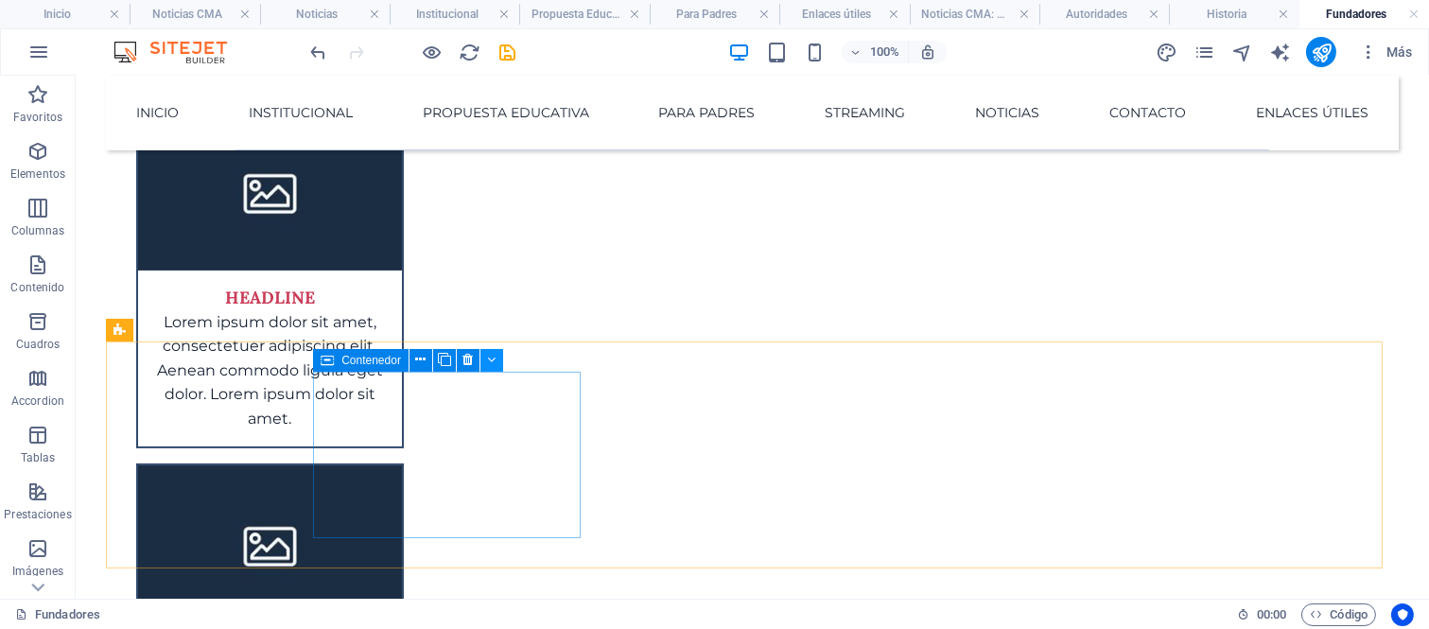
click at [496, 362] on icon at bounding box center [491, 360] width 9 height 20
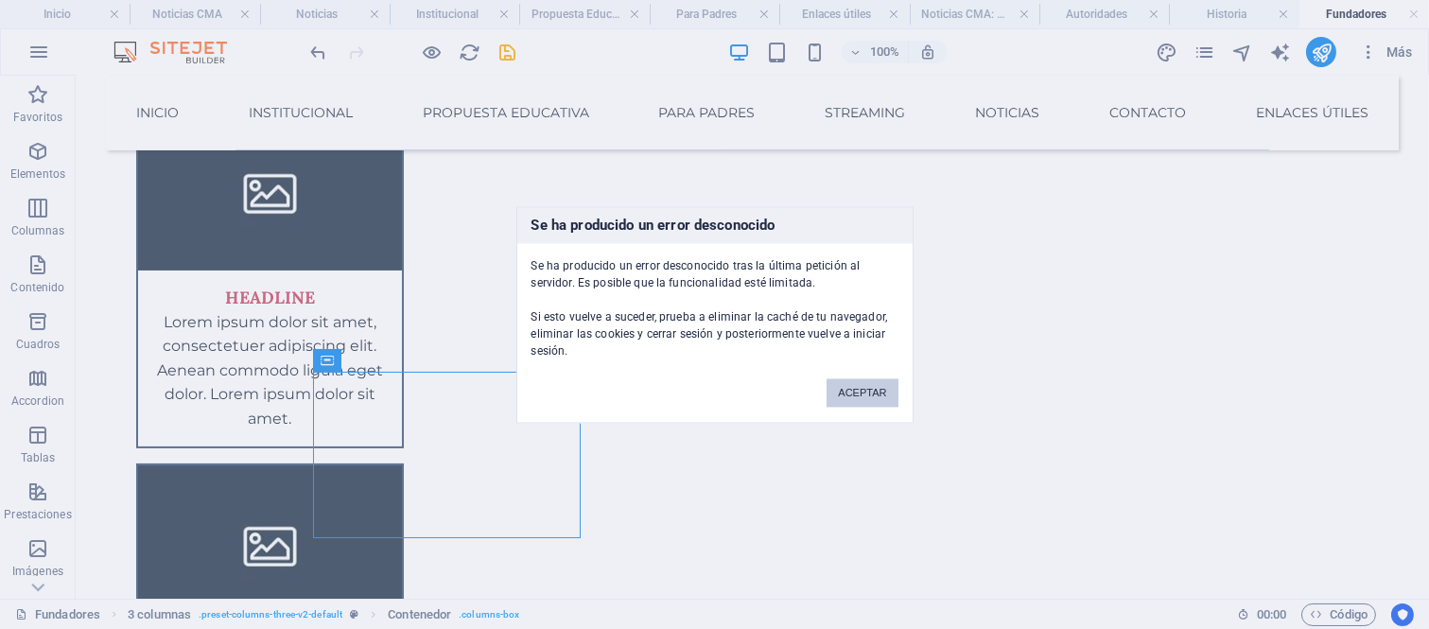
click at [842, 401] on button "ACEPTAR" at bounding box center [862, 392] width 71 height 28
drag, startPoint x: 836, startPoint y: 403, endPoint x: 774, endPoint y: 325, distance: 99.5
click at [836, 403] on button "ACEPTAR" at bounding box center [862, 392] width 71 height 28
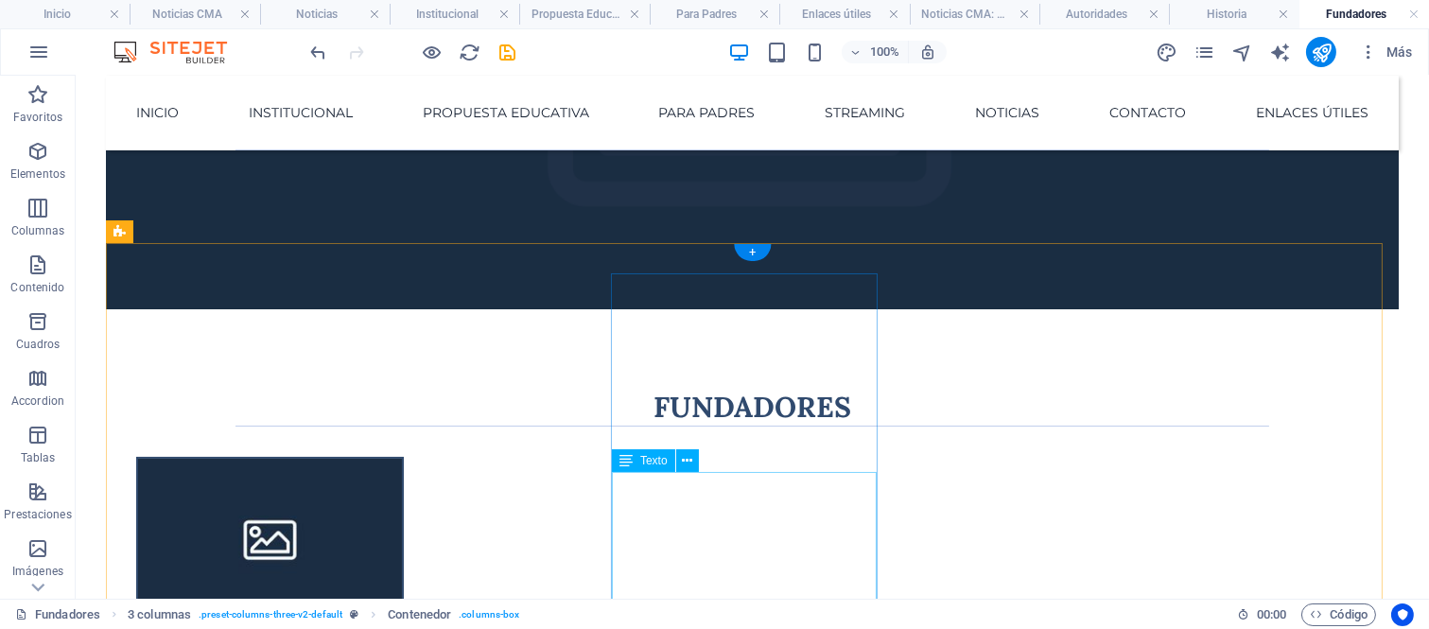
scroll to position [343, 0]
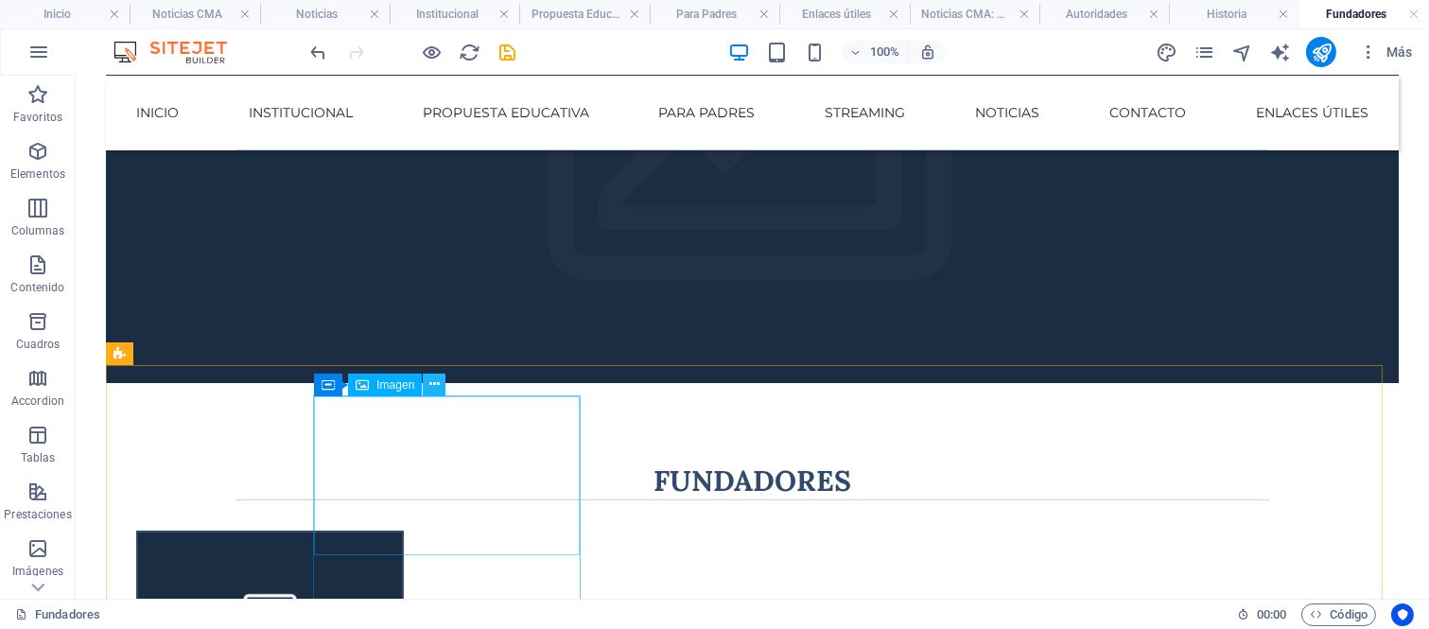
click at [432, 384] on icon at bounding box center [434, 384] width 10 height 20
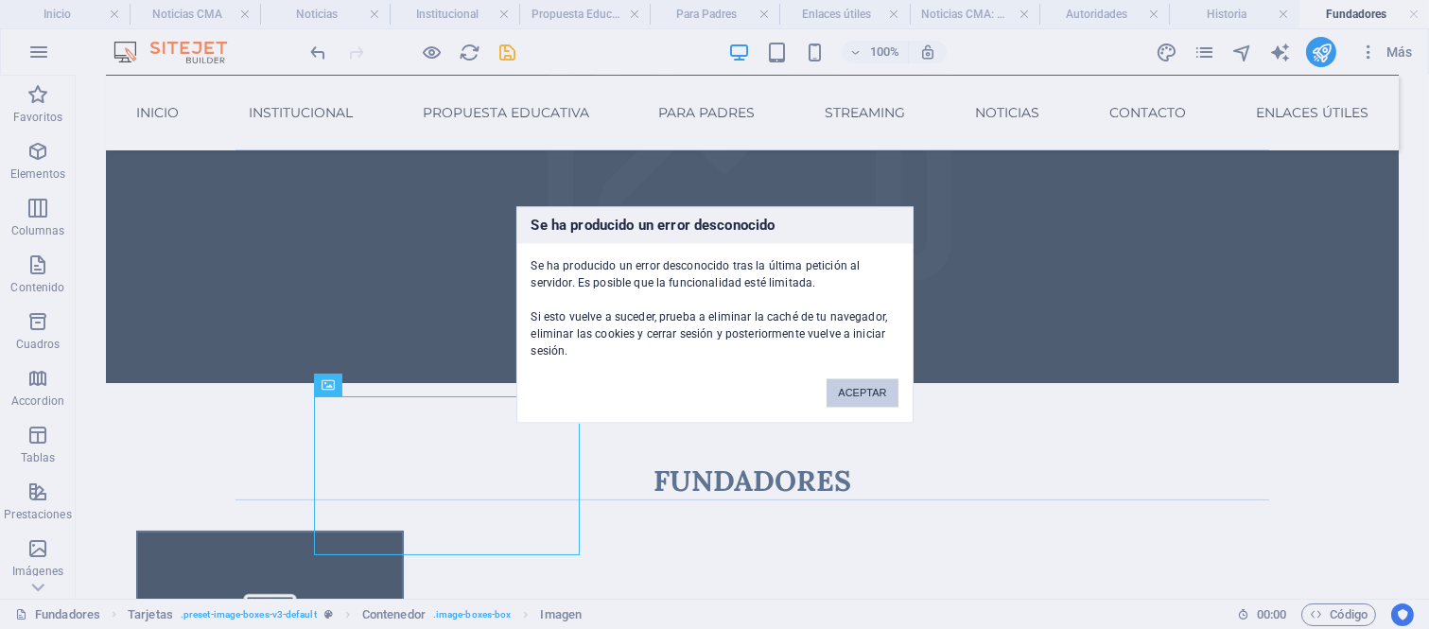
click at [870, 392] on button "ACEPTAR" at bounding box center [862, 392] width 71 height 28
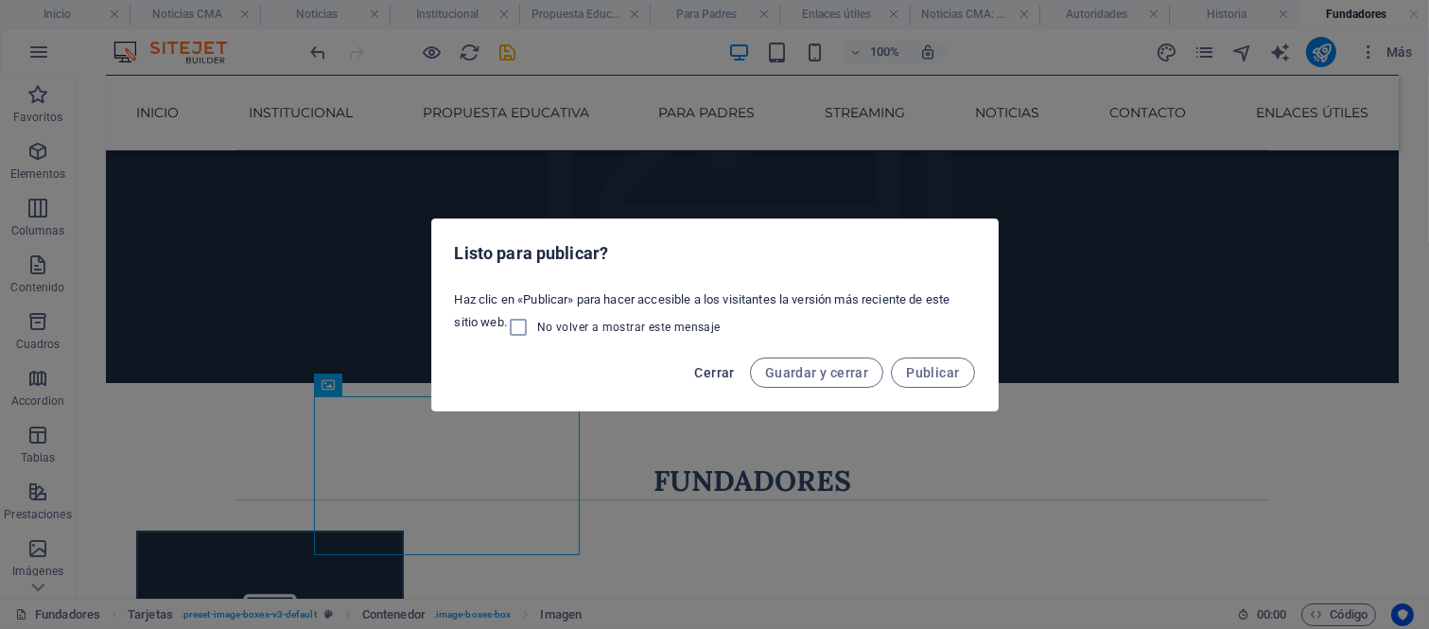
click at [704, 374] on span "Cerrar" at bounding box center [714, 372] width 40 height 15
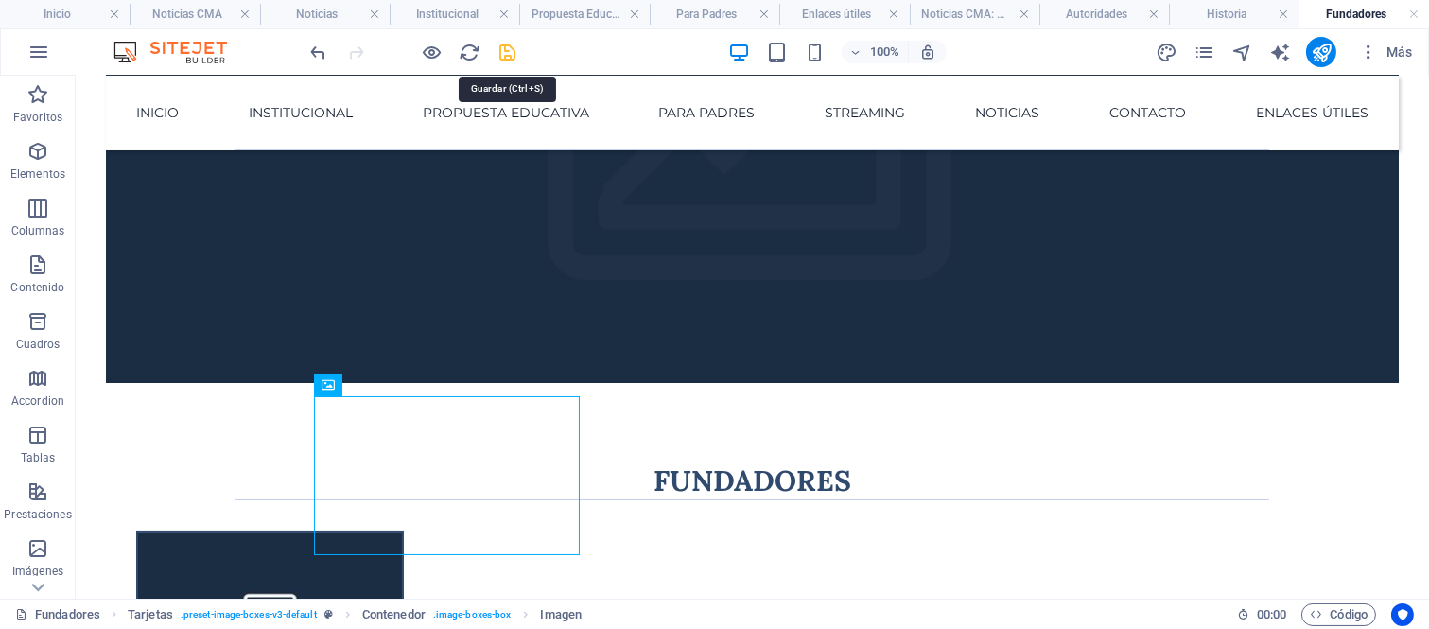
drag, startPoint x: 504, startPoint y: 52, endPoint x: 508, endPoint y: 232, distance: 179.7
click at [504, 52] on icon "save" at bounding box center [508, 53] width 22 height 22
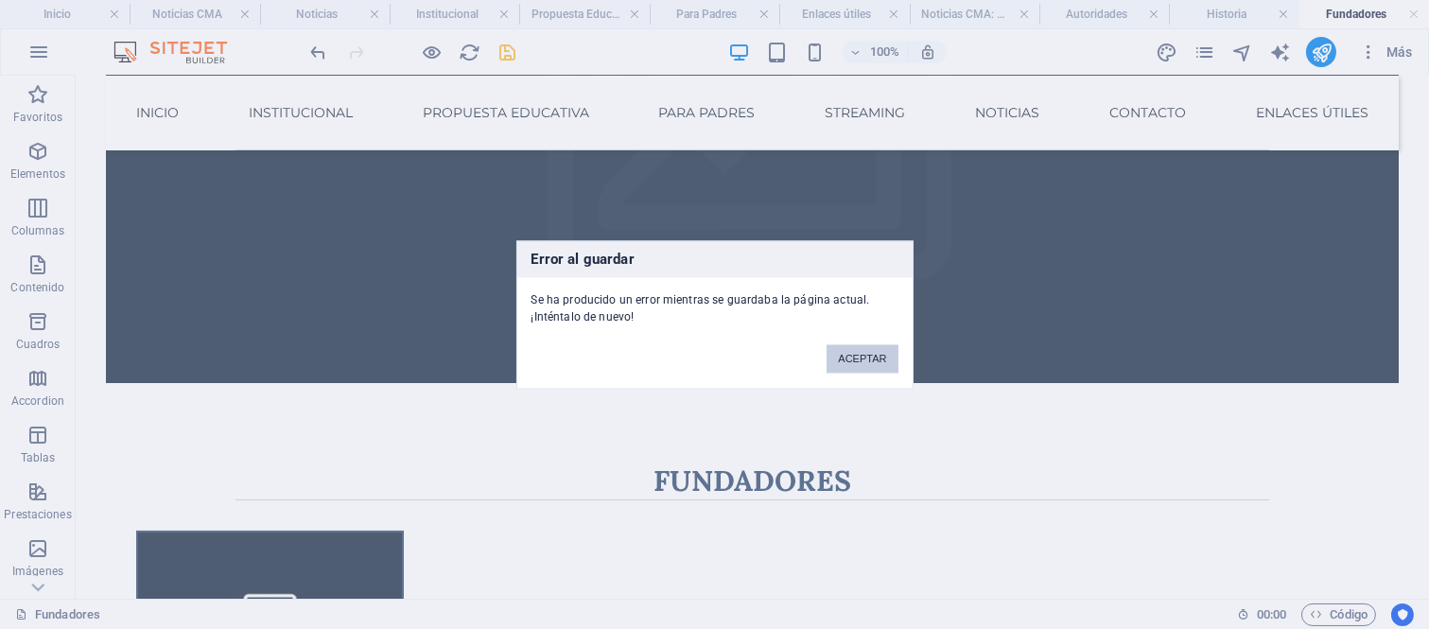
click at [845, 363] on button "ACEPTAR" at bounding box center [862, 358] width 71 height 28
